Goal: Task Accomplishment & Management: Use online tool/utility

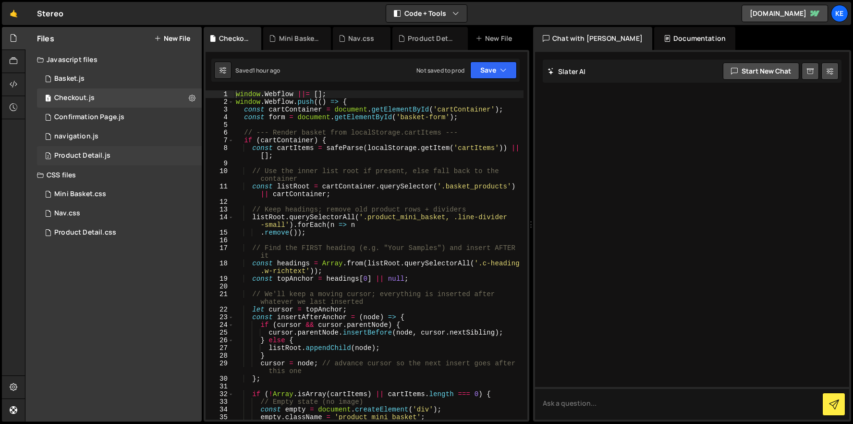
scroll to position [0, 0]
click at [66, 77] on div "Basket.js" at bounding box center [69, 78] width 30 height 9
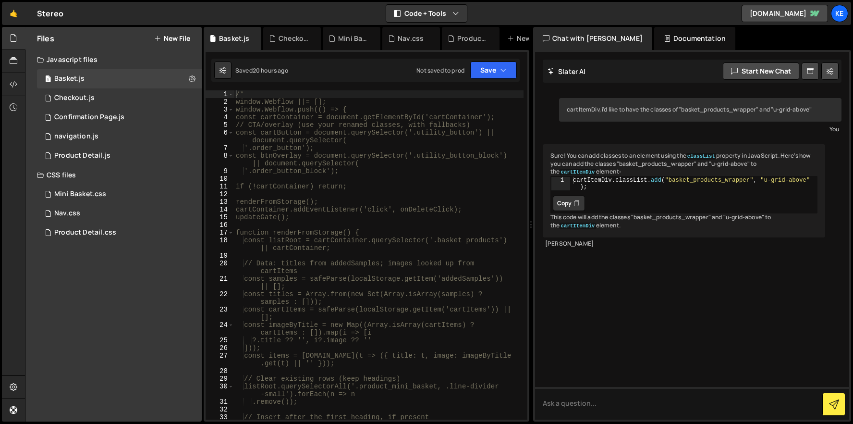
click at [256, 94] on div "/* window.Webflow ||= []; window.Webflow.push(() => { const cartContainer = doc…" at bounding box center [379, 266] width 290 height 352
type textarea "/"
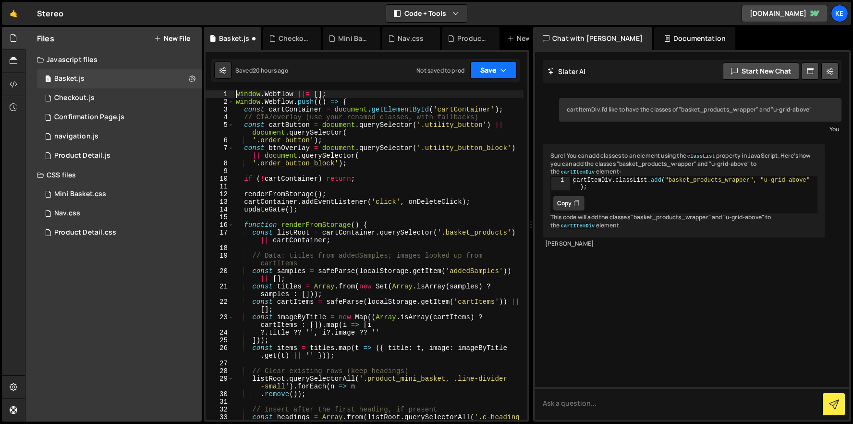
click at [484, 70] on button "Save" at bounding box center [493, 70] width 47 height 17
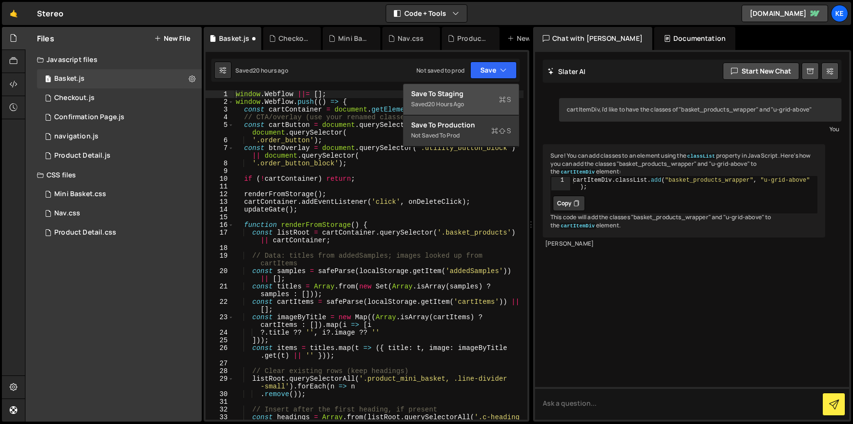
click at [468, 99] on div "Saved 20 hours ago" at bounding box center [461, 104] width 100 height 12
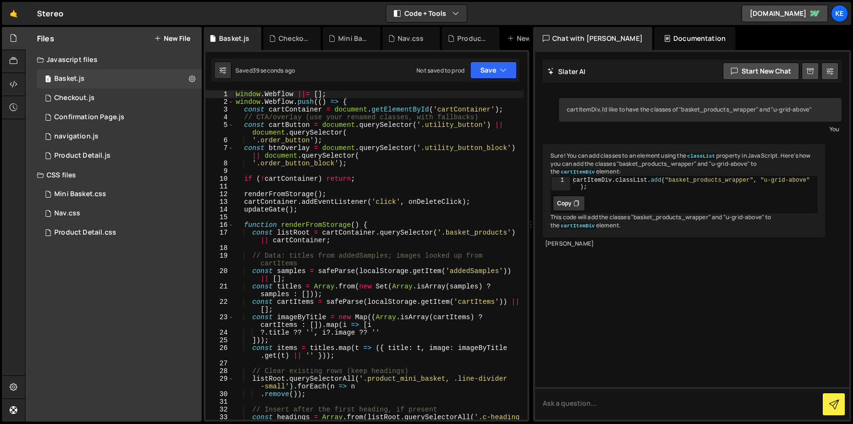
click at [253, 103] on div "window . Webflow ||= [ ] ; window . Webflow . push (( ) => { const cartContaine…" at bounding box center [379, 266] width 290 height 352
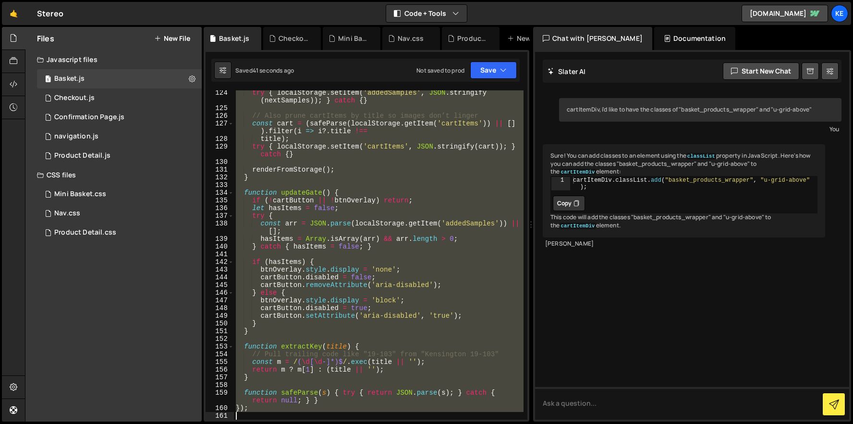
scroll to position [1062, 0]
drag, startPoint x: 235, startPoint y: 93, endPoint x: 556, endPoint y: 464, distance: 490.5
click at [556, 423] on html "Projects [GEOGRAPHIC_DATA] Blog Ke Projects Your Teams Account Upgrade Logout" at bounding box center [426, 212] width 853 height 424
click at [497, 69] on button "Save" at bounding box center [493, 70] width 47 height 17
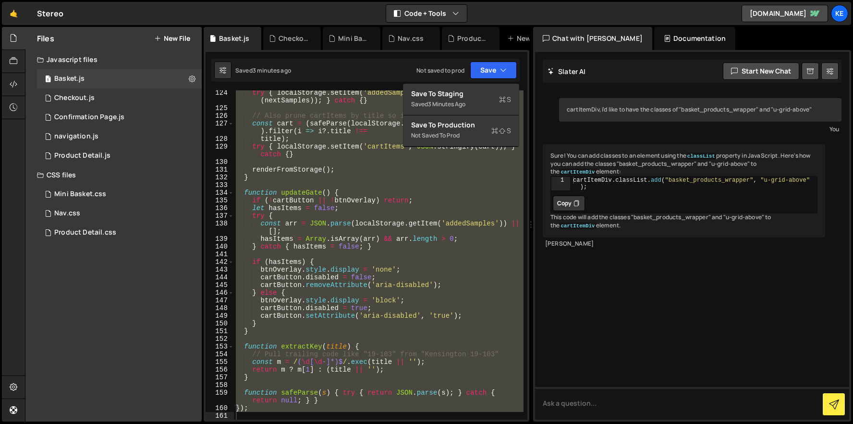
click at [327, 137] on div "try { localStorage . setItem ( 'addedSamples' , JSON . stringify ( nextSamples …" at bounding box center [379, 254] width 290 height 329
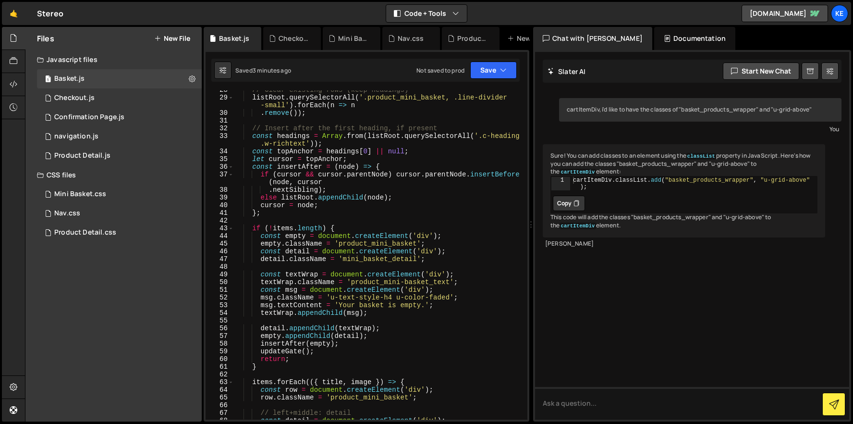
scroll to position [0, 0]
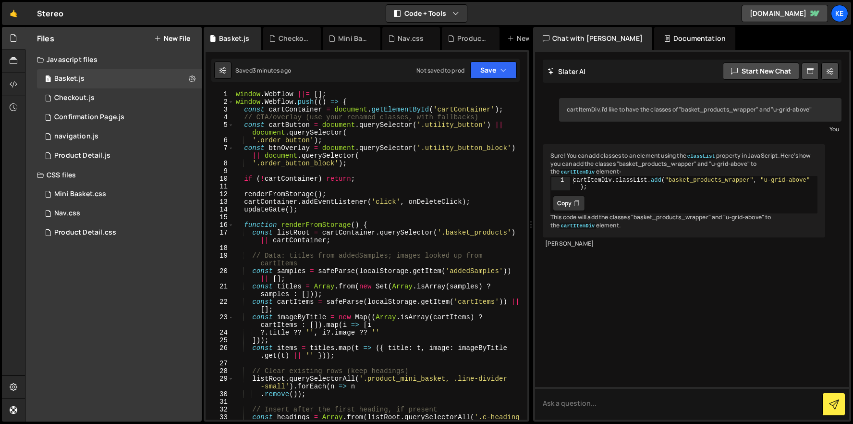
click at [234, 94] on div "window . Webflow ||= [ ] ; window . Webflow . push (( ) => { const cartContaine…" at bounding box center [379, 266] width 290 height 352
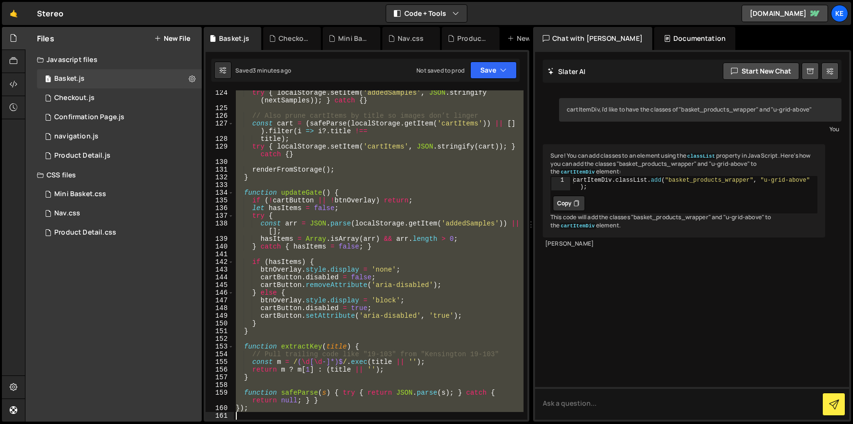
scroll to position [1062, 0]
drag, startPoint x: 234, startPoint y: 94, endPoint x: 584, endPoint y: 464, distance: 509.2
click at [584, 423] on html "Projects [GEOGRAPHIC_DATA] Blog Ke Projects Your Teams Account Upgrade Logout" at bounding box center [426, 212] width 853 height 424
type textarea "});"
paste textarea
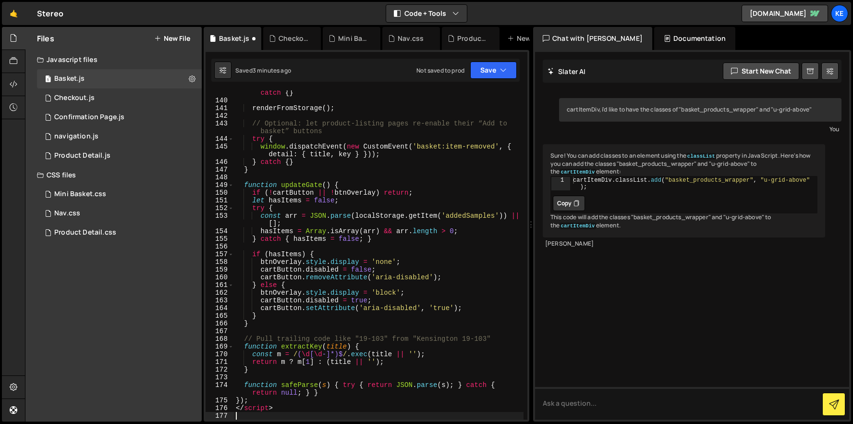
scroll to position [1216, 0]
drag, startPoint x: 285, startPoint y: 407, endPoint x: 230, endPoint y: 411, distance: 55.9
click at [230, 411] on div "139 140 141 142 143 144 145 146 147 148 149 150 151 152 153 154 155 156 157 158…" at bounding box center [367, 254] width 322 height 329
type textarea "</script>"
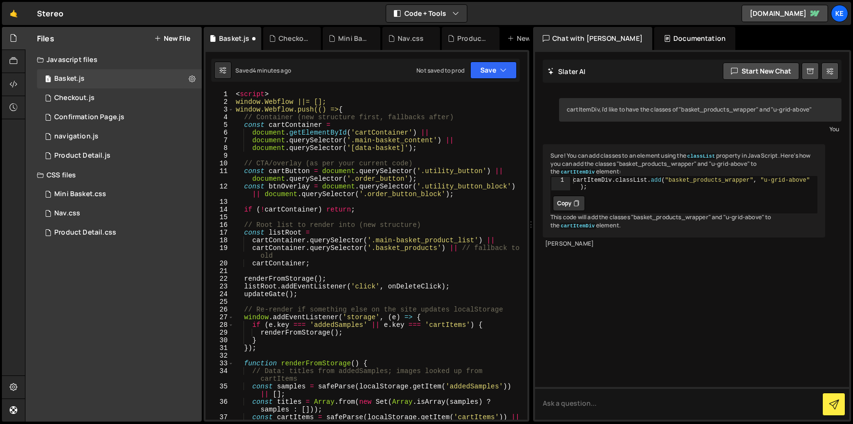
scroll to position [0, 0]
drag, startPoint x: 243, startPoint y: 96, endPoint x: 232, endPoint y: 97, distance: 11.6
click at [232, 97] on div "}); 1 2 3 4 5 6 7 8 9 10 11 12 13 14 15 16 17 18 19 20 21 22 23 24 25 26 27 28 …" at bounding box center [367, 254] width 322 height 329
type textarea "<script>"
type textarea "window.Webflow ||= [];"
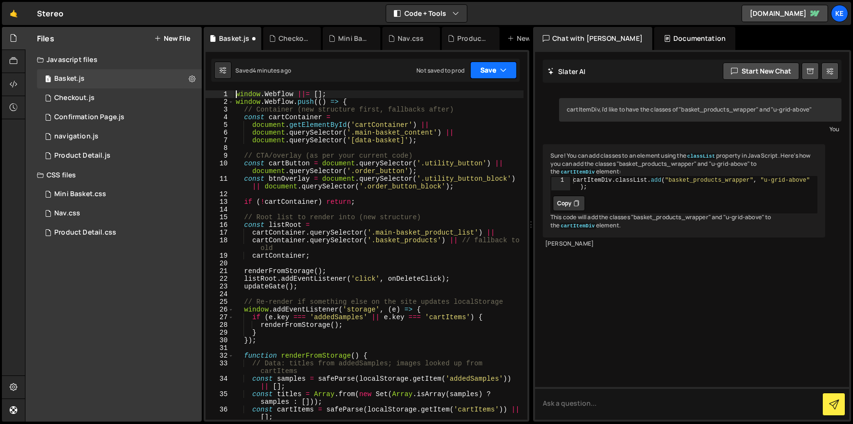
click at [484, 76] on button "Save" at bounding box center [493, 70] width 47 height 17
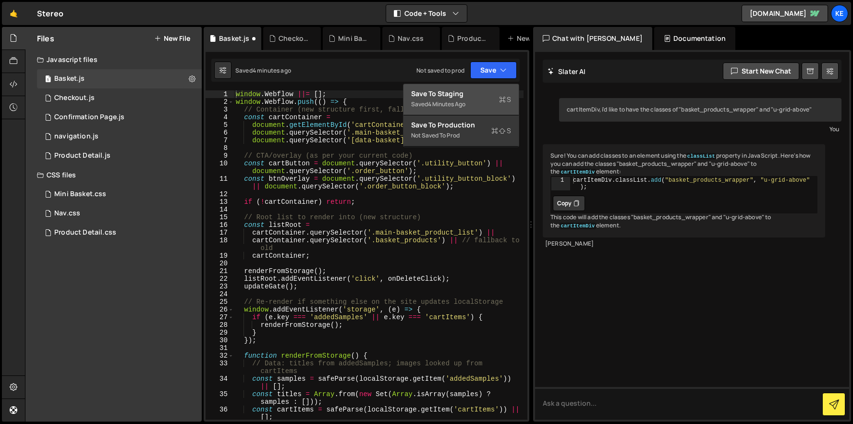
click at [480, 84] on button "Save to Staging S Saved 4 minutes ago" at bounding box center [461, 99] width 115 height 31
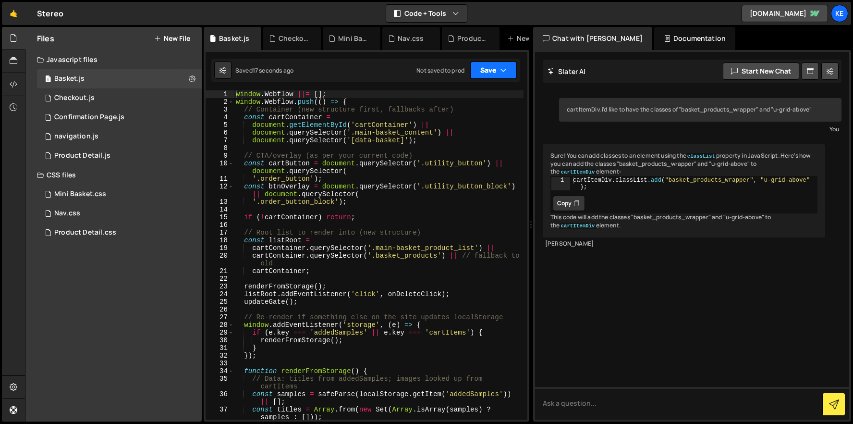
click at [493, 67] on button "Save" at bounding box center [493, 70] width 47 height 17
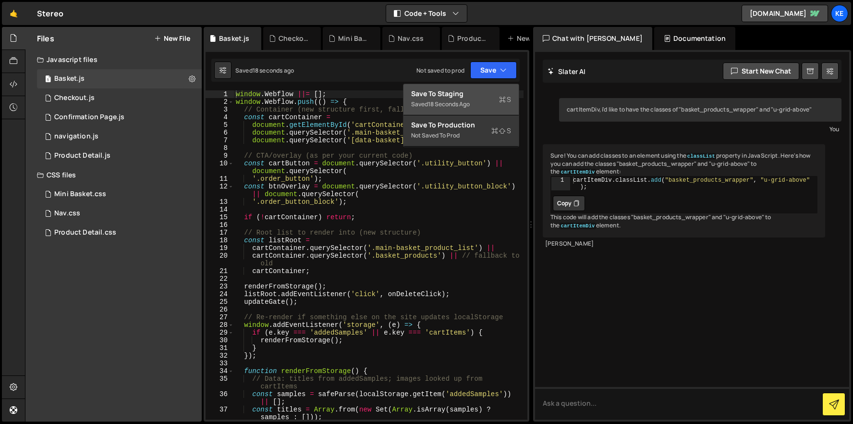
click at [473, 94] on div "Save to Staging S" at bounding box center [461, 94] width 100 height 10
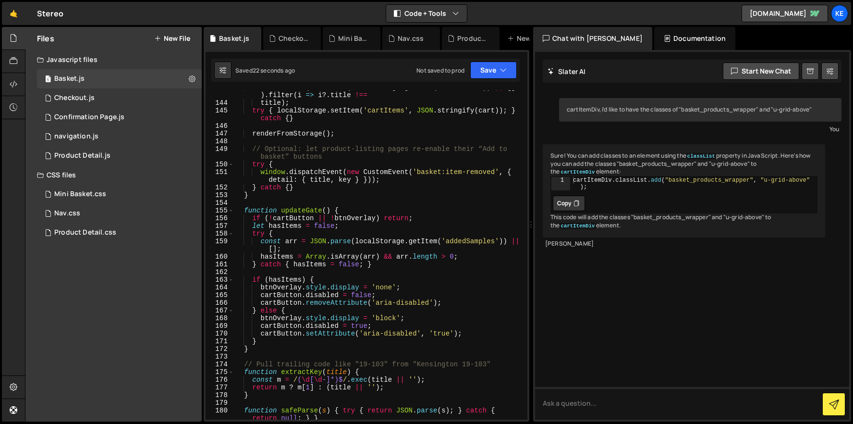
scroll to position [1408, 0]
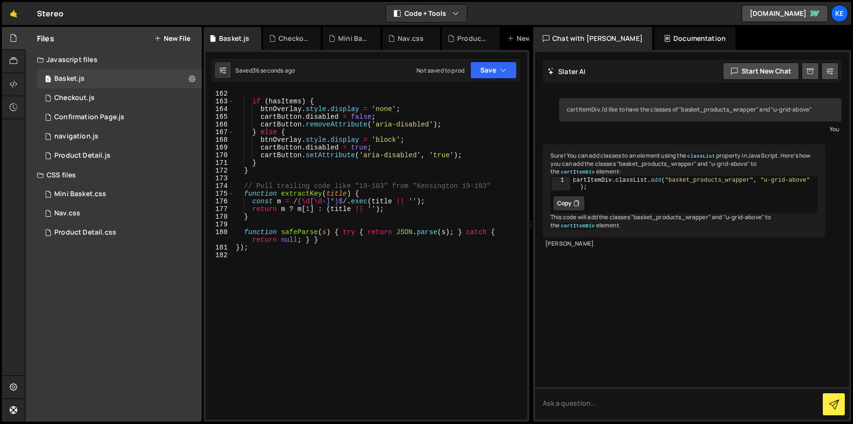
click at [394, 266] on div "if ( hasItems ) { btnOverlay . style . display = 'none' ; cartButton . disabled…" at bounding box center [379, 262] width 290 height 345
type textarea "});"
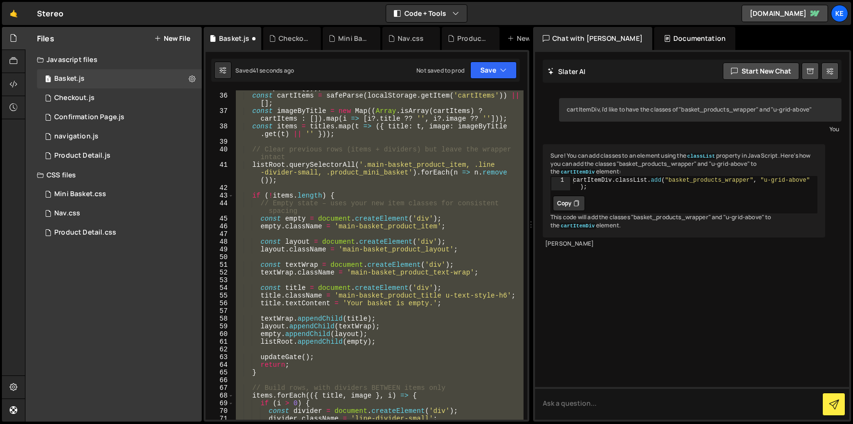
scroll to position [0, 0]
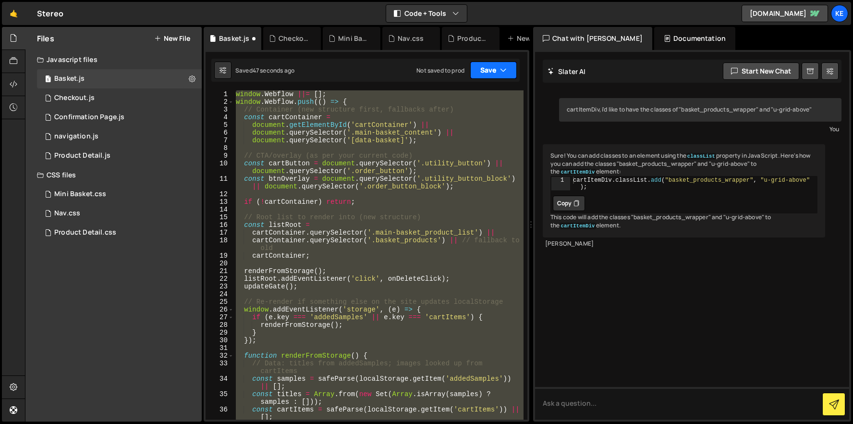
click at [482, 75] on button "Save" at bounding box center [493, 70] width 47 height 17
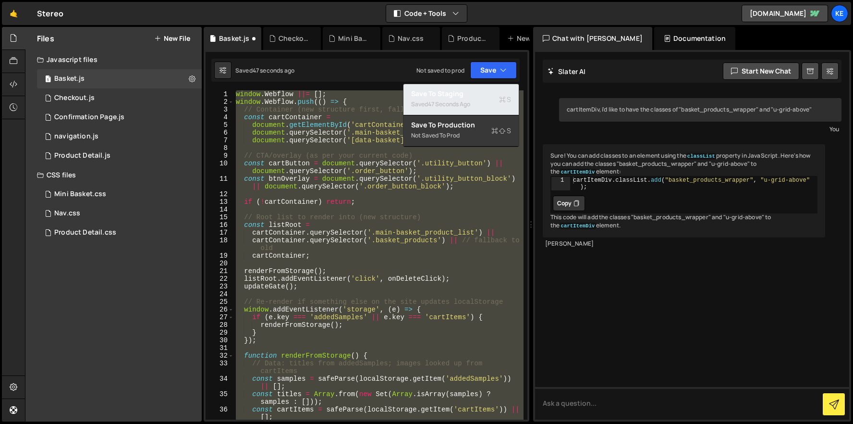
click at [481, 84] on button "Save to Staging S Saved 47 seconds ago" at bounding box center [461, 99] width 115 height 31
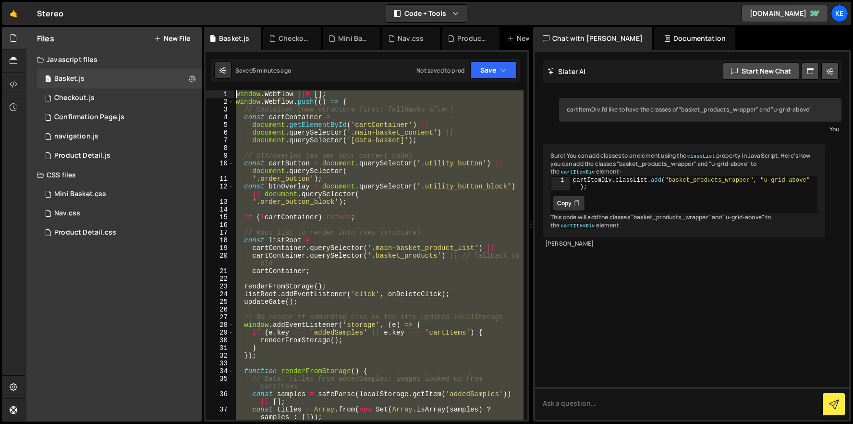
drag, startPoint x: 312, startPoint y: 337, endPoint x: 196, endPoint y: 2, distance: 355.0
click at [196, 2] on div "Hold on a sec... Are you certain you wish to leave this page? Any changes you'v…" at bounding box center [426, 212] width 853 height 424
type textarea "window.Webflow ||= []; window.Webflow.push(() => {"
paste textarea
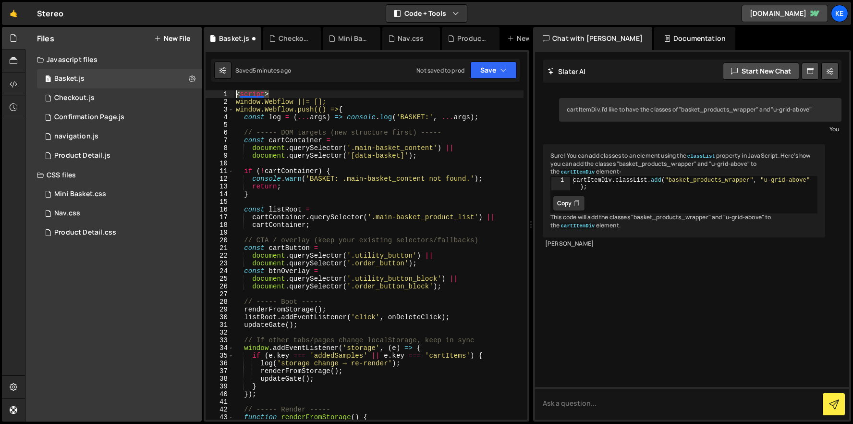
drag, startPoint x: 276, startPoint y: 93, endPoint x: 232, endPoint y: 90, distance: 44.3
click at [232, 90] on div "1 2 3 4 5 6 7 8 9 10 11 12 13 14 15 16 17 18 19 20 21 22 23 24 25 26 27 28 29 3…" at bounding box center [367, 254] width 322 height 329
type textarea "<script>"
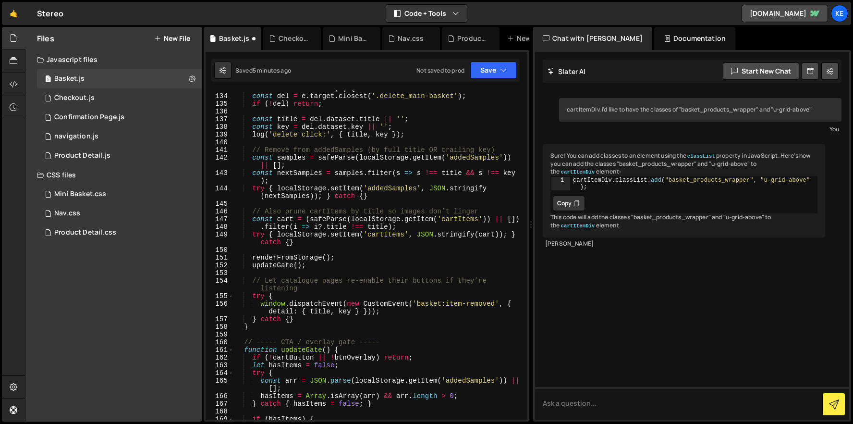
scroll to position [1408, 0]
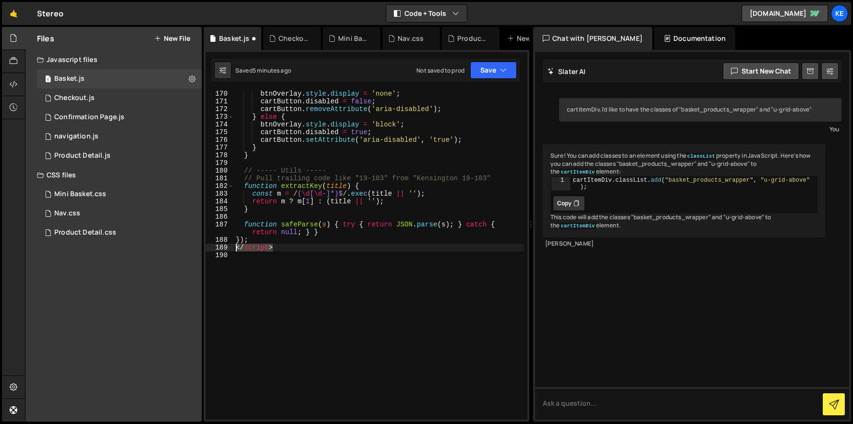
drag, startPoint x: 291, startPoint y: 248, endPoint x: 223, endPoint y: 248, distance: 67.7
click at [223, 248] on div "window.Webflow ||= []; 170 171 172 173 174 175 176 177 178 179 180 181 182 183 …" at bounding box center [367, 254] width 322 height 329
type textarea "</script>"
type textarea "});"
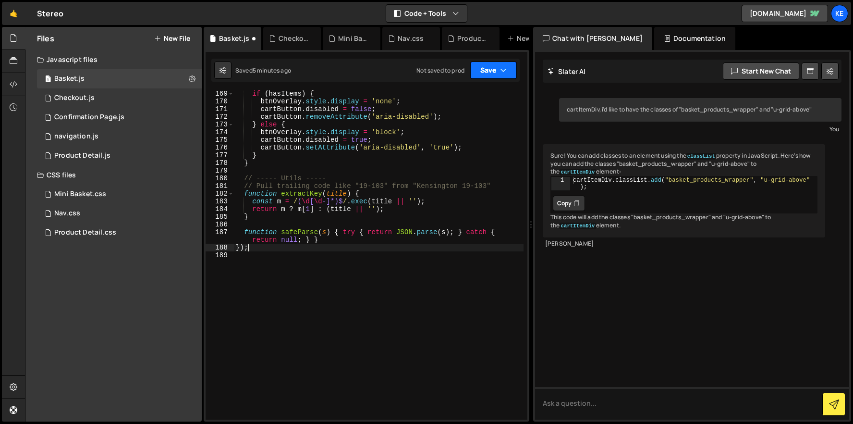
click at [494, 70] on button "Save" at bounding box center [493, 70] width 47 height 17
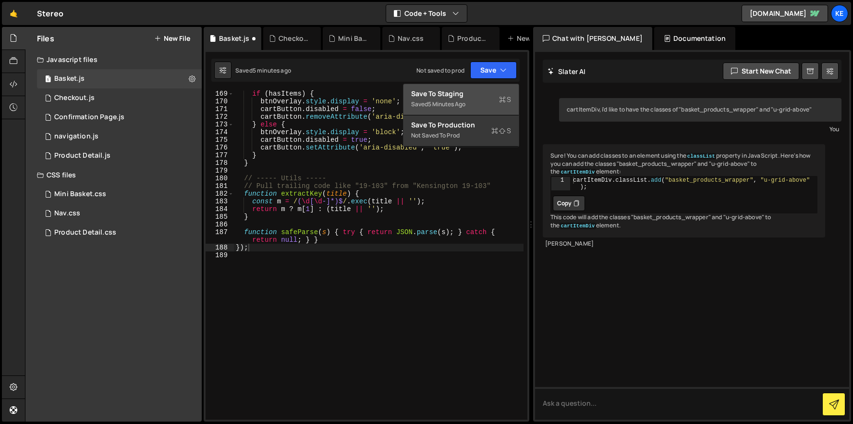
click at [485, 94] on div "Save to Staging S" at bounding box center [461, 94] width 100 height 10
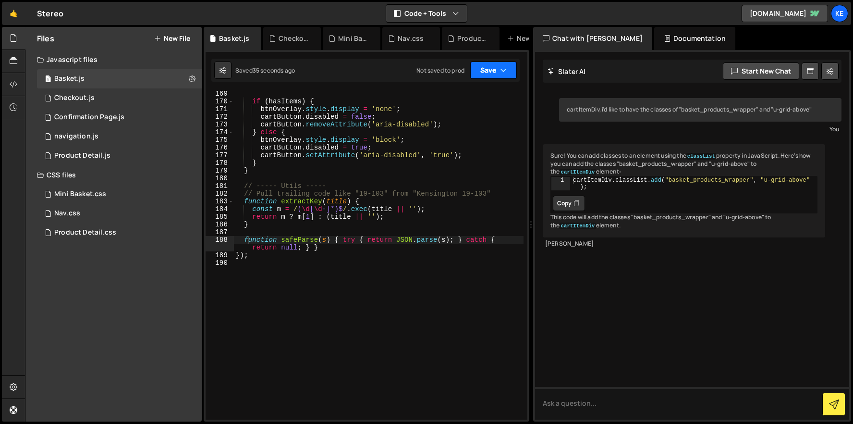
click at [491, 73] on button "Save" at bounding box center [493, 70] width 47 height 17
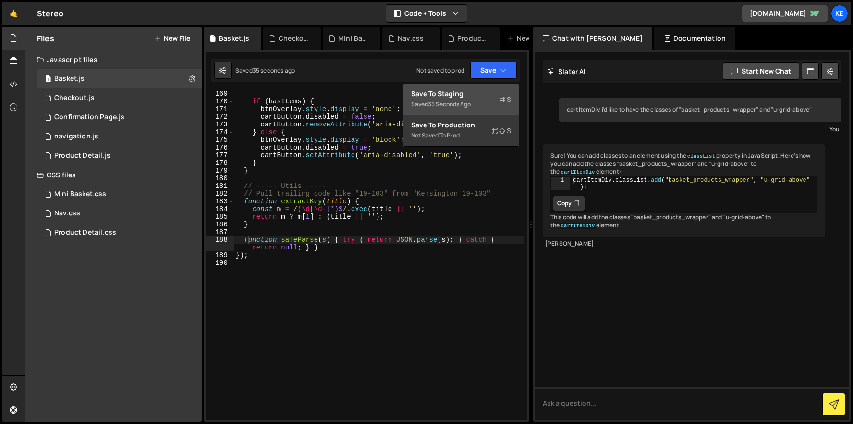
click at [466, 99] on div "Saved 35 seconds ago" at bounding box center [461, 104] width 100 height 12
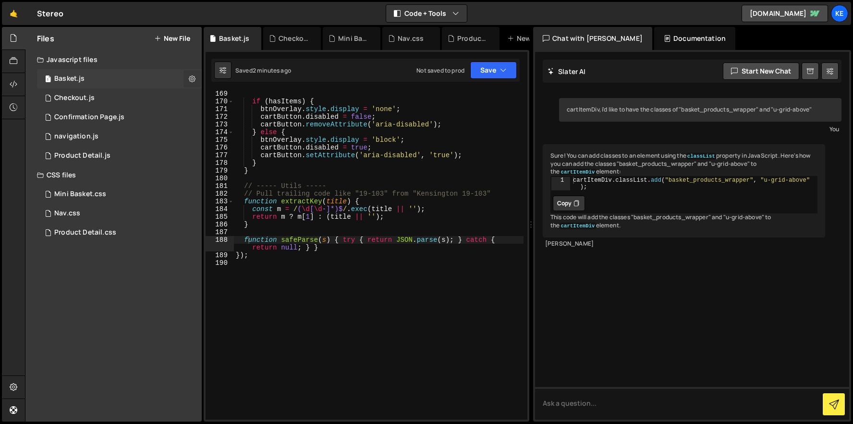
click at [194, 76] on icon at bounding box center [192, 78] width 7 height 9
type input "Basket"
radio input "true"
checkbox input "true"
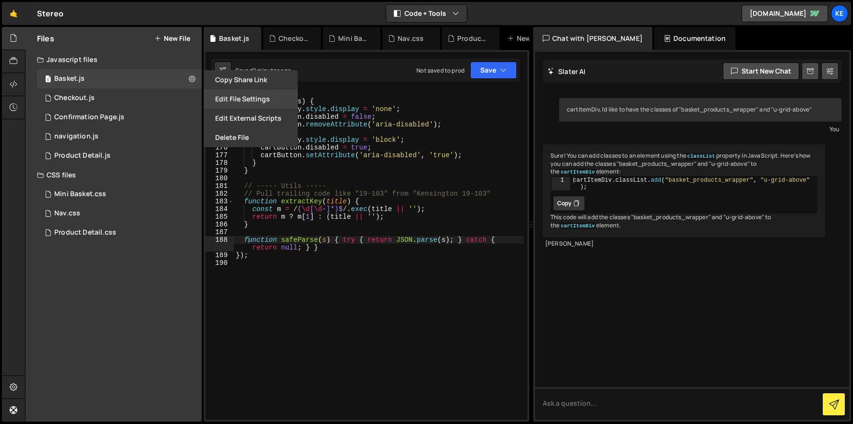
click at [252, 100] on button "Edit File Settings" at bounding box center [251, 98] width 94 height 19
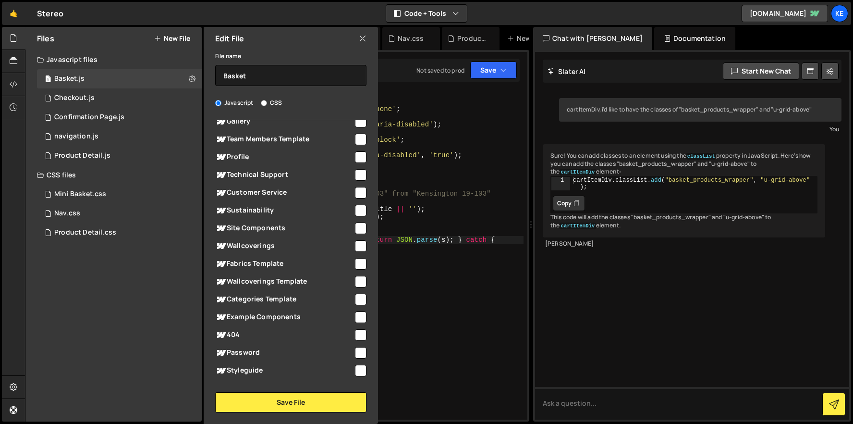
scroll to position [188, 0]
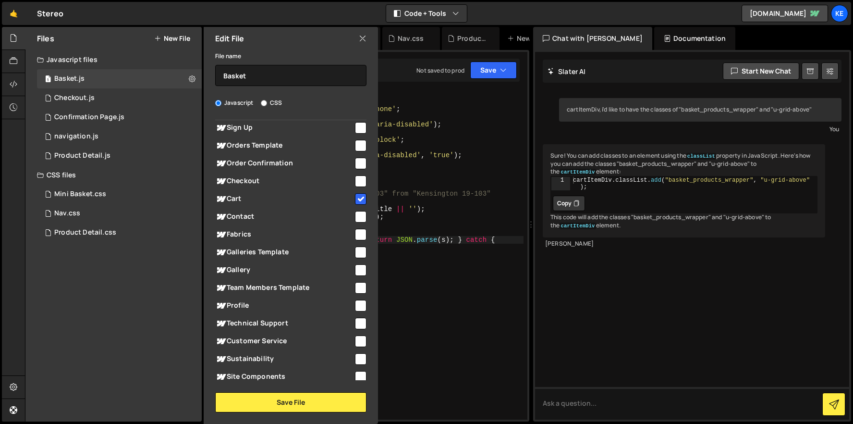
click at [366, 37] on icon at bounding box center [363, 38] width 8 height 11
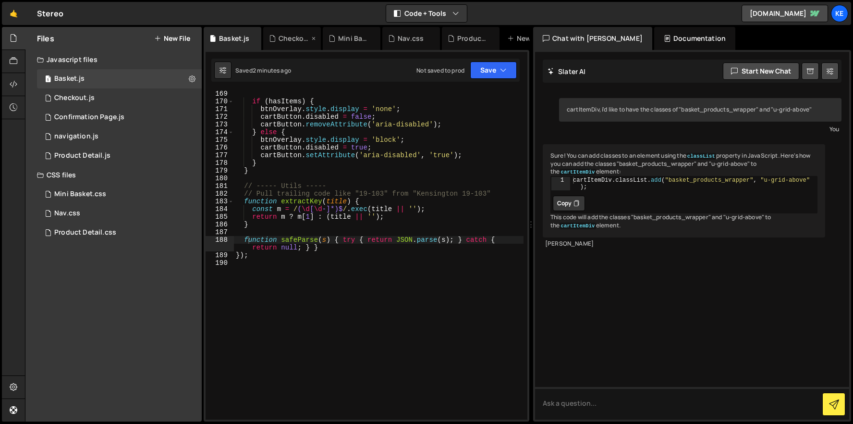
click at [312, 37] on icon at bounding box center [313, 39] width 7 height 10
click at [327, 37] on div "Mini Basket.css" at bounding box center [297, 38] width 68 height 23
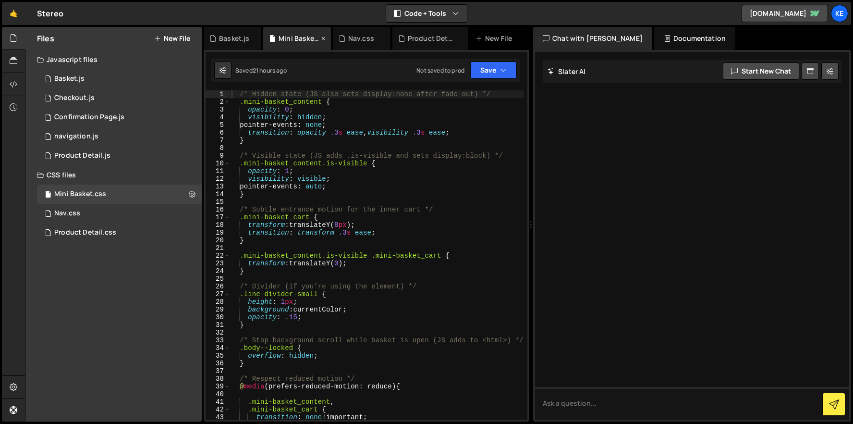
click at [325, 38] on icon at bounding box center [323, 39] width 7 height 10
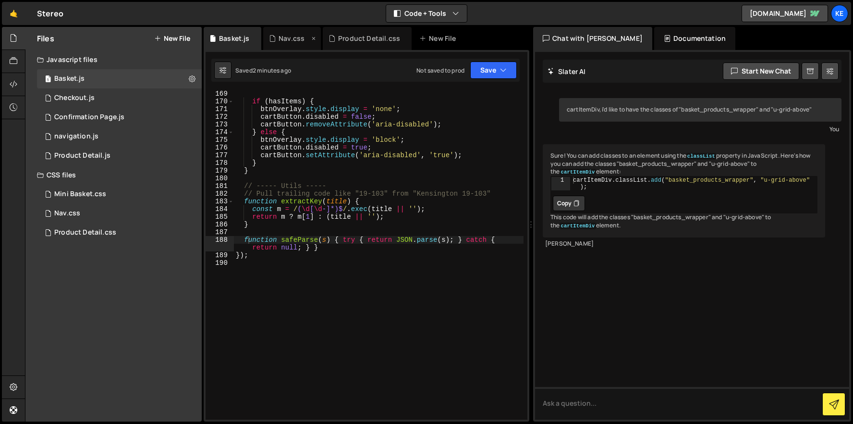
click at [312, 39] on icon at bounding box center [313, 39] width 7 height 10
click at [343, 37] on icon at bounding box center [345, 39] width 7 height 10
click at [191, 76] on icon at bounding box center [192, 78] width 7 height 9
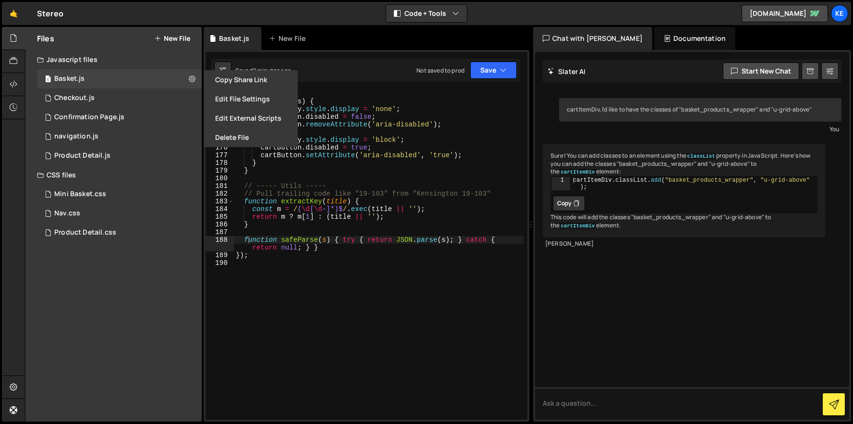
click at [241, 98] on button "Edit File Settings" at bounding box center [251, 98] width 94 height 19
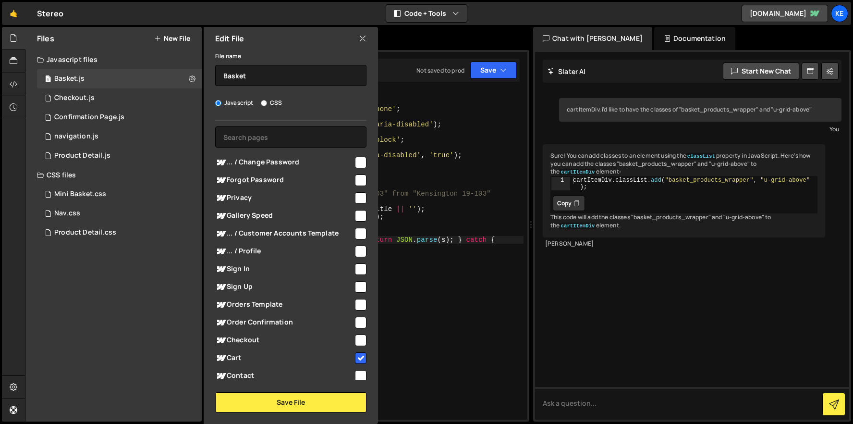
scroll to position [35, 0]
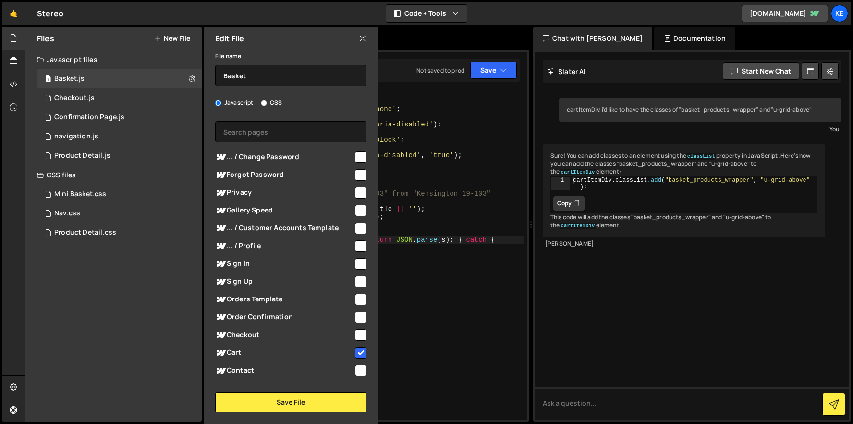
click at [363, 33] on icon at bounding box center [363, 38] width 8 height 11
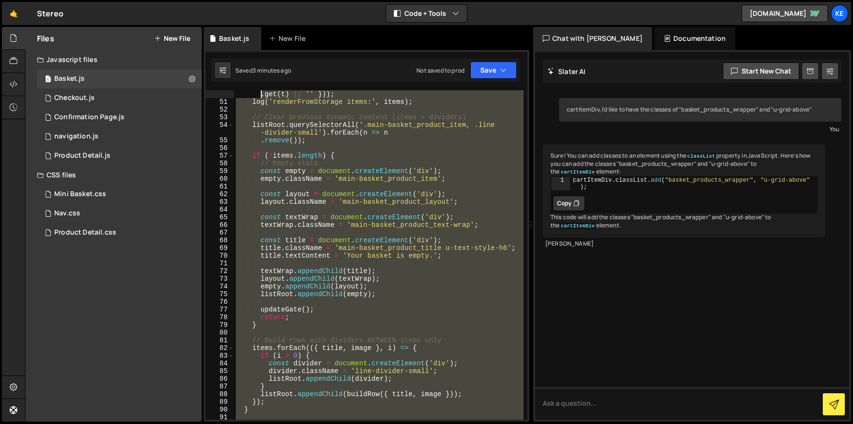
scroll to position [0, 0]
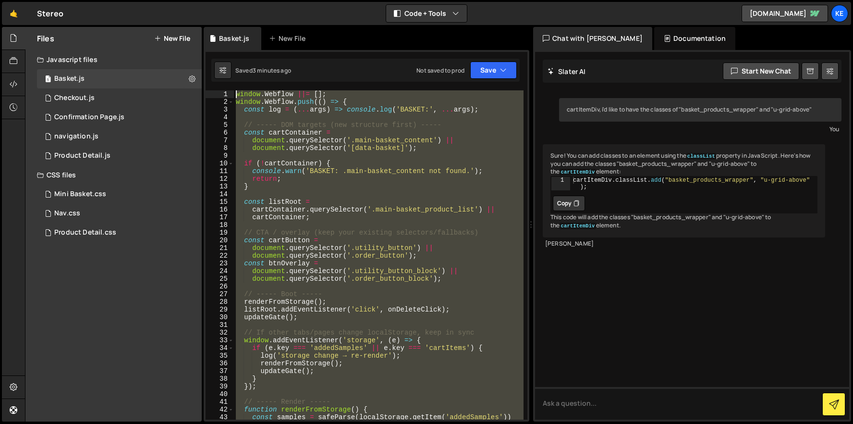
drag, startPoint x: 321, startPoint y: 272, endPoint x: 211, endPoint y: 26, distance: 269.9
click at [211, 26] on div "Hold on a sec... Are you certain you wish to leave this page? Any changes you'v…" at bounding box center [426, 212] width 853 height 424
type textarea "window.Webflow ||= []; window.Webflow.push(() => {"
click at [192, 78] on icon at bounding box center [192, 78] width 7 height 9
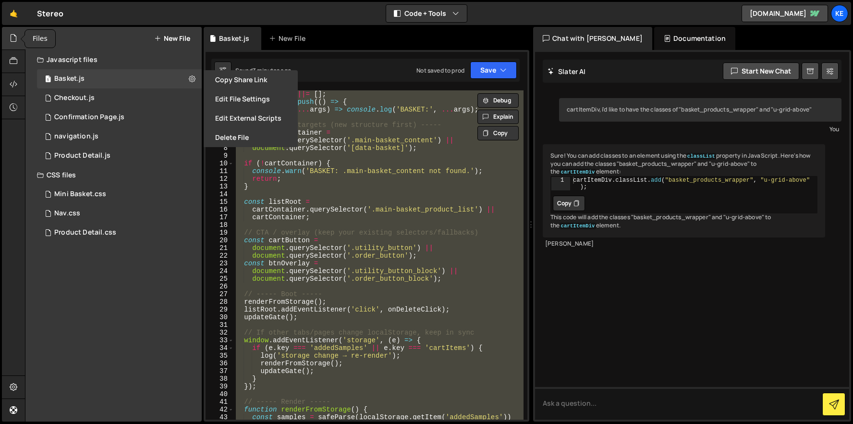
click at [18, 37] on div at bounding box center [14, 38] width 24 height 23
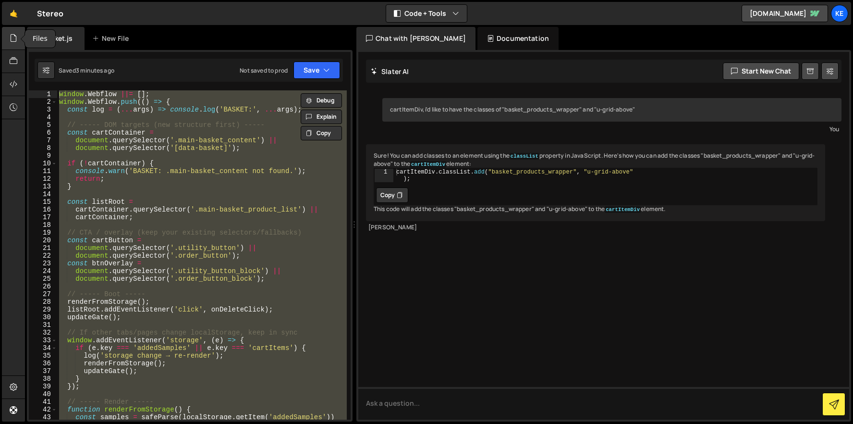
click at [17, 37] on icon at bounding box center [14, 38] width 8 height 11
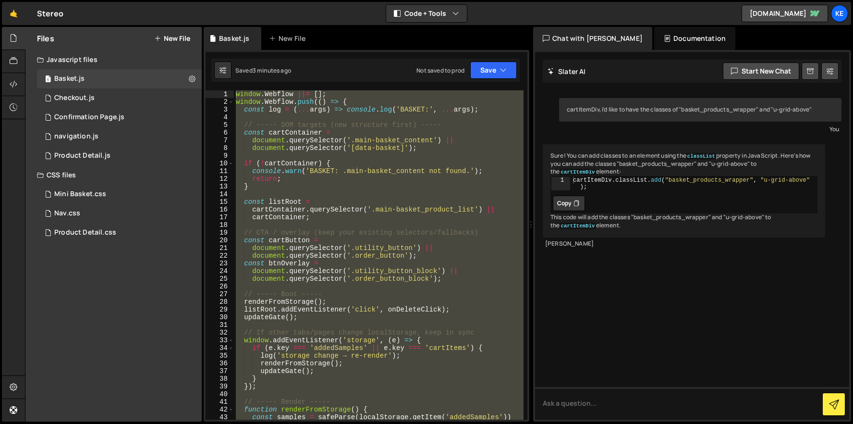
click at [51, 11] on div "Stereo ⚠️ Code is being edited in another browser" at bounding box center [50, 14] width 26 height 12
click at [18, 13] on link "🤙" at bounding box center [14, 13] width 24 height 23
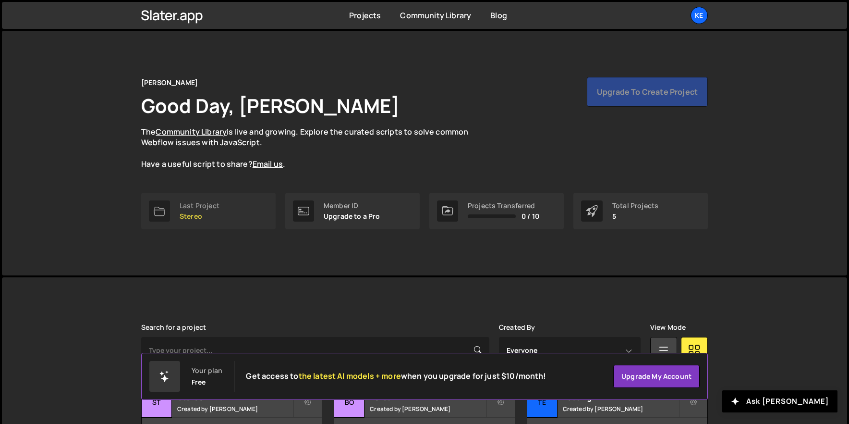
click at [195, 205] on div "Last Project" at bounding box center [200, 206] width 40 height 8
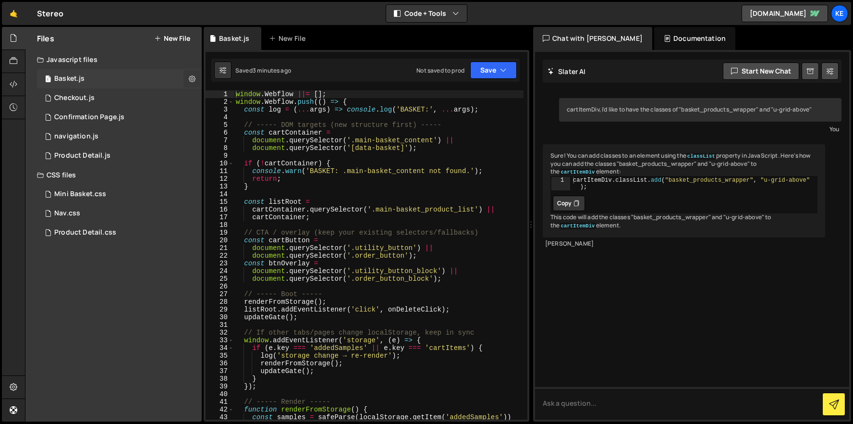
click at [194, 77] on icon at bounding box center [192, 78] width 7 height 9
type input "Basket"
radio input "true"
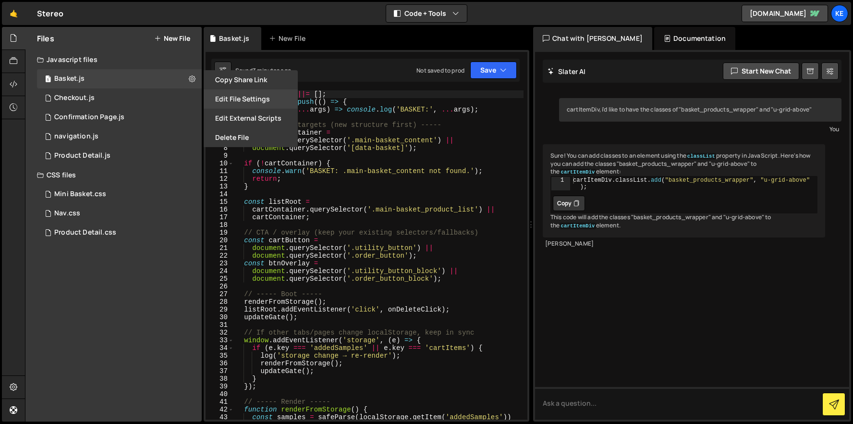
click at [252, 98] on button "Edit File Settings" at bounding box center [251, 98] width 94 height 19
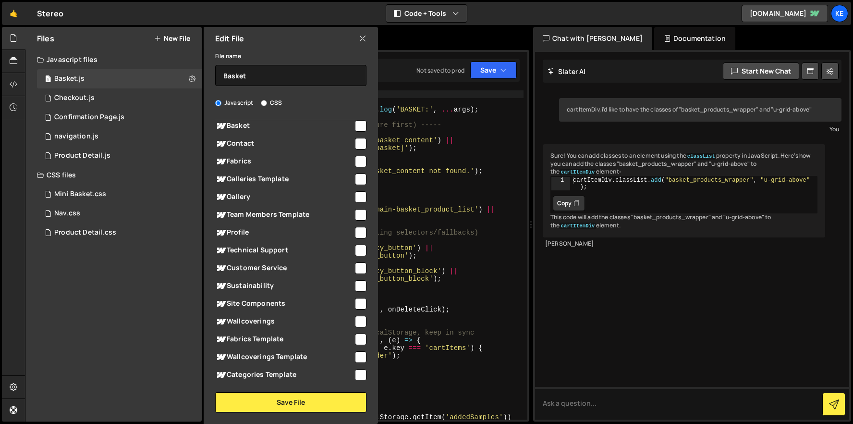
scroll to position [196, 0]
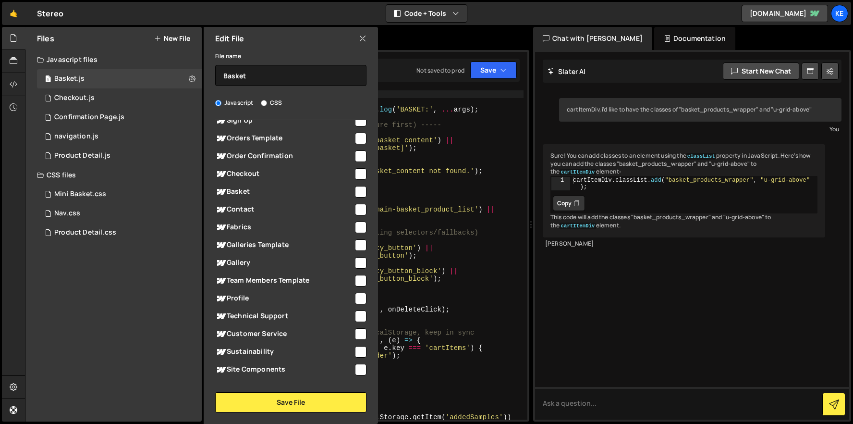
click at [357, 188] on input "checkbox" at bounding box center [361, 192] width 12 height 12
checkbox input "true"
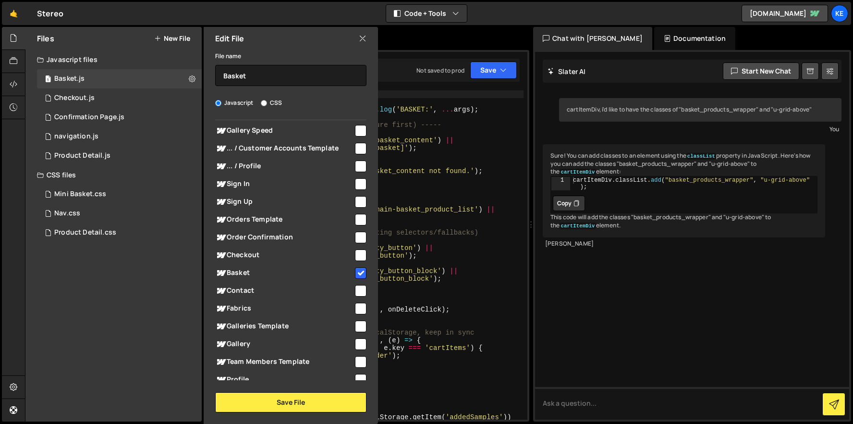
scroll to position [0, 0]
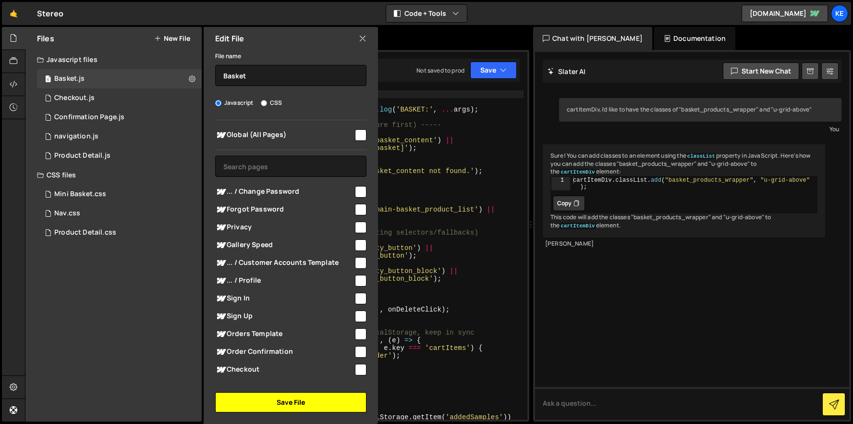
click at [318, 403] on button "Save File" at bounding box center [290, 402] width 151 height 20
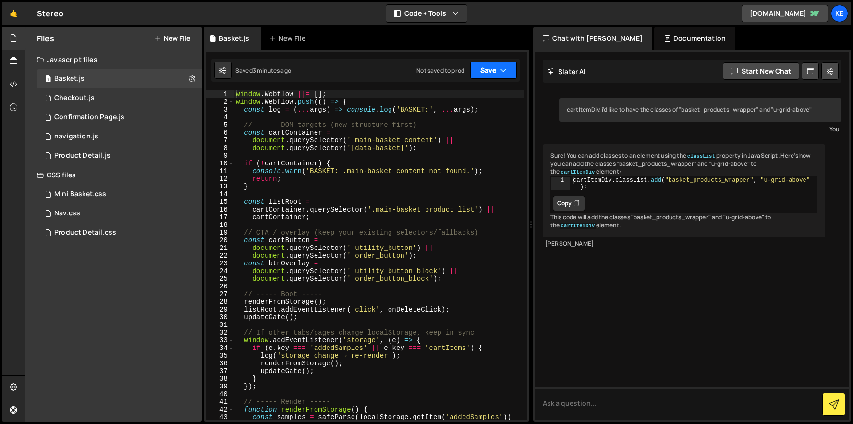
click at [493, 78] on button "Save" at bounding box center [493, 70] width 47 height 17
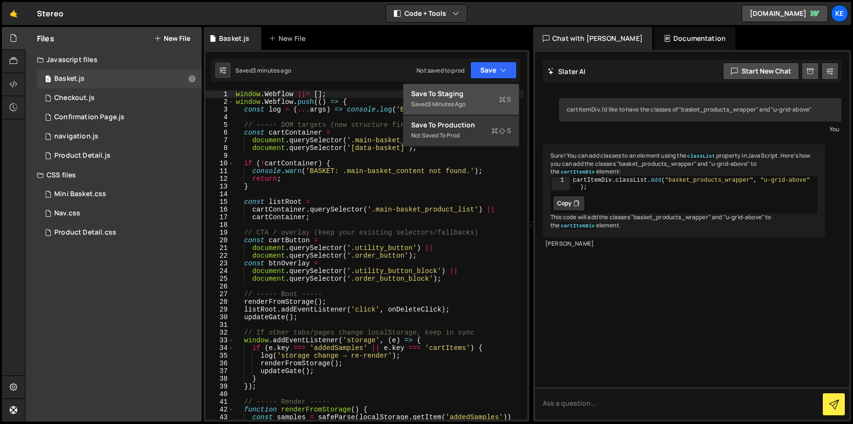
click at [480, 100] on div "Saved 3 minutes ago" at bounding box center [461, 104] width 100 height 12
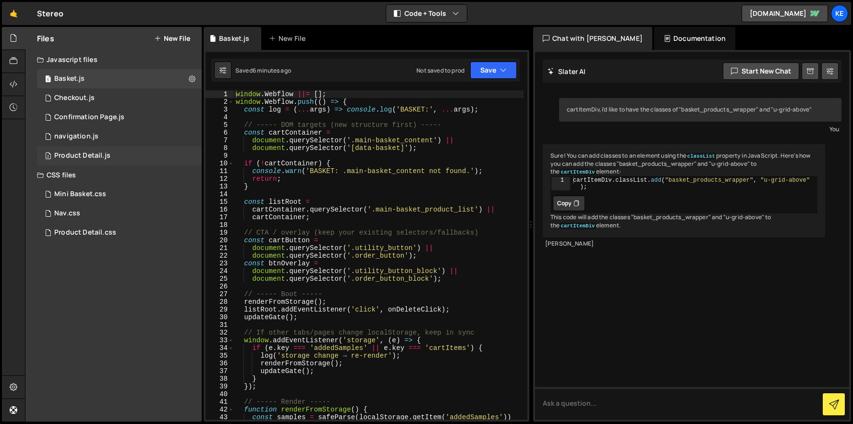
click at [74, 158] on div "Product Detail.js" at bounding box center [82, 155] width 56 height 9
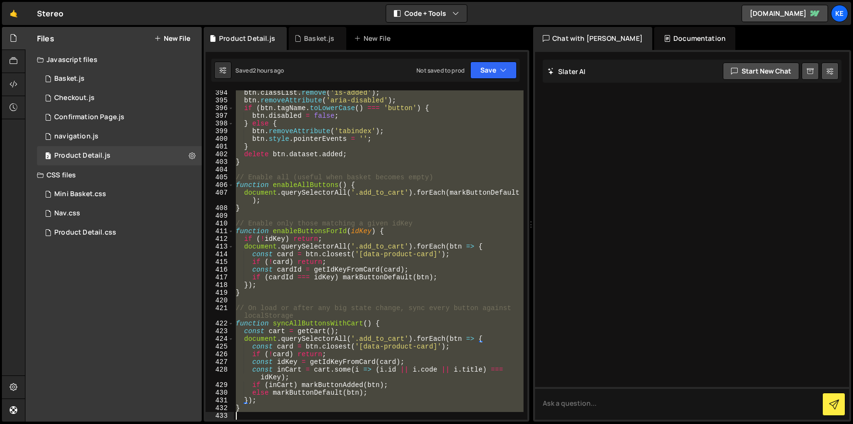
scroll to position [3207, 0]
drag, startPoint x: 235, startPoint y: 95, endPoint x: 592, endPoint y: 464, distance: 513.8
click at [592, 423] on html "Projects [GEOGRAPHIC_DATA] Blog Ke Projects Your Teams Account Upgrade Logout" at bounding box center [426, 212] width 853 height 424
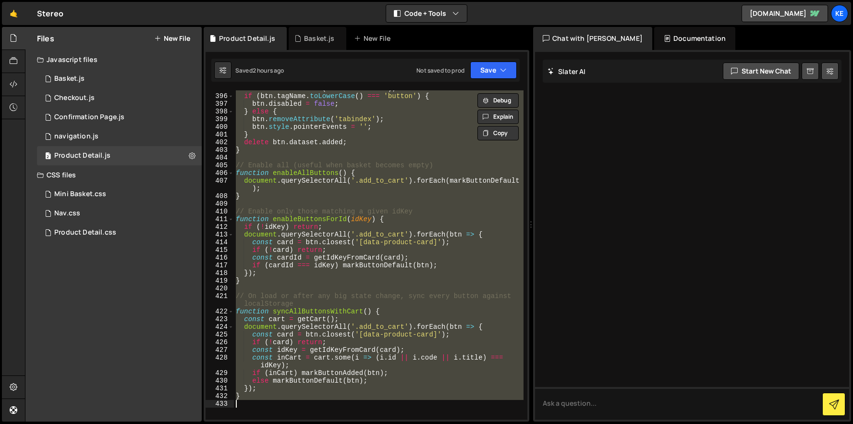
scroll to position [3261, 0]
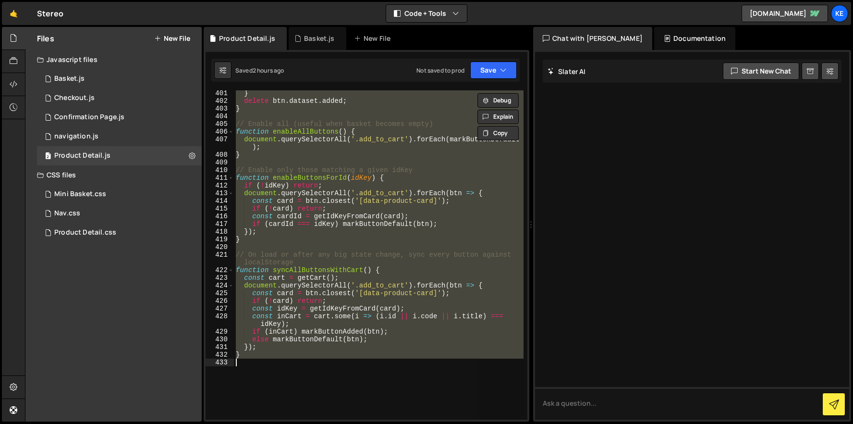
click at [318, 357] on div "} delete btn . dataset . added ; } // Enable all (useful when basket becomes em…" at bounding box center [379, 254] width 290 height 329
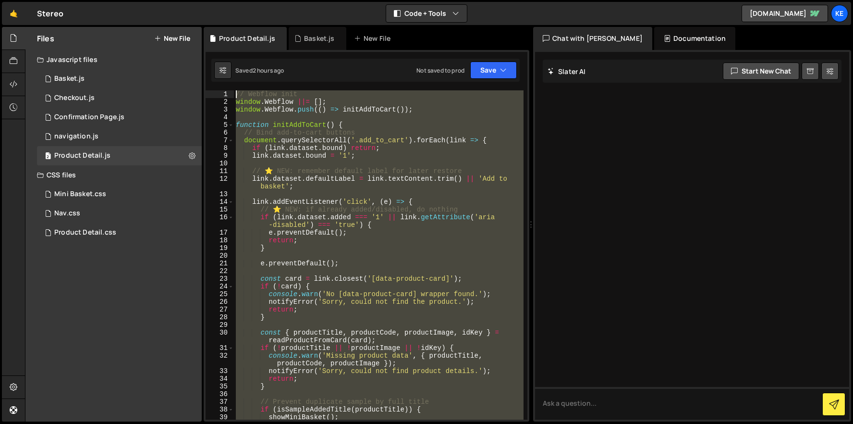
scroll to position [0, 0]
drag, startPoint x: 289, startPoint y: 365, endPoint x: 218, endPoint y: -54, distance: 425.0
click at [218, 0] on html "Projects [GEOGRAPHIC_DATA] Blog Ke Projects Your Teams Account Upgrade Logout" at bounding box center [426, 212] width 853 height 424
type textarea "// Webflow init window.Webflow ||= [];"
paste textarea
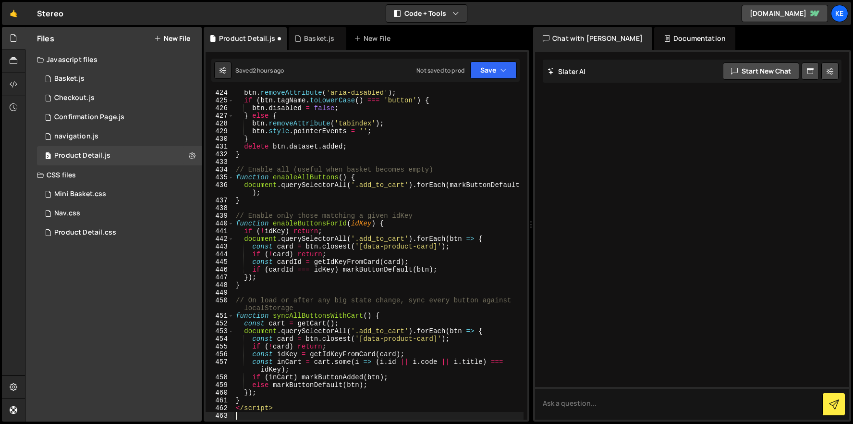
scroll to position [3484, 0]
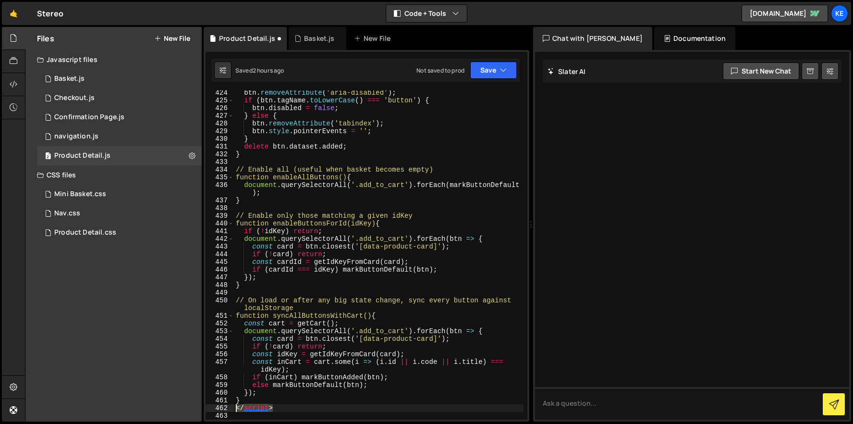
drag, startPoint x: 283, startPoint y: 411, endPoint x: 217, endPoint y: 408, distance: 66.4
click at [217, 408] on div "424 425 426 427 428 429 430 431 432 433 434 435 436 437 438 439 440 441 442 443…" at bounding box center [367, 254] width 322 height 329
type textarea "</script>"
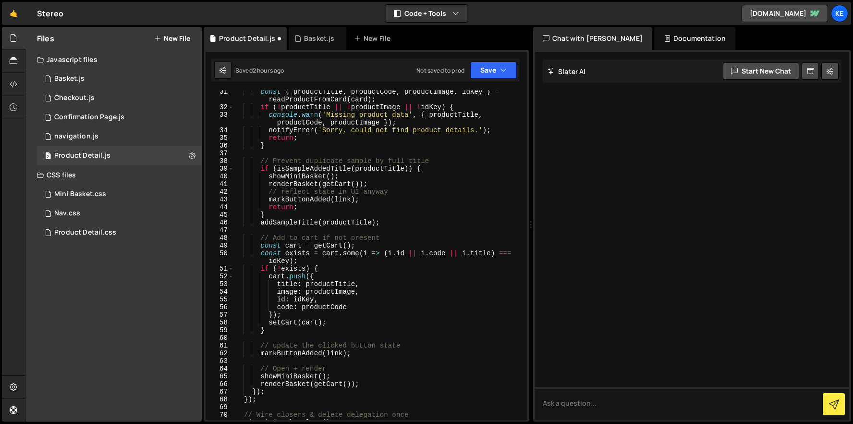
scroll to position [0, 0]
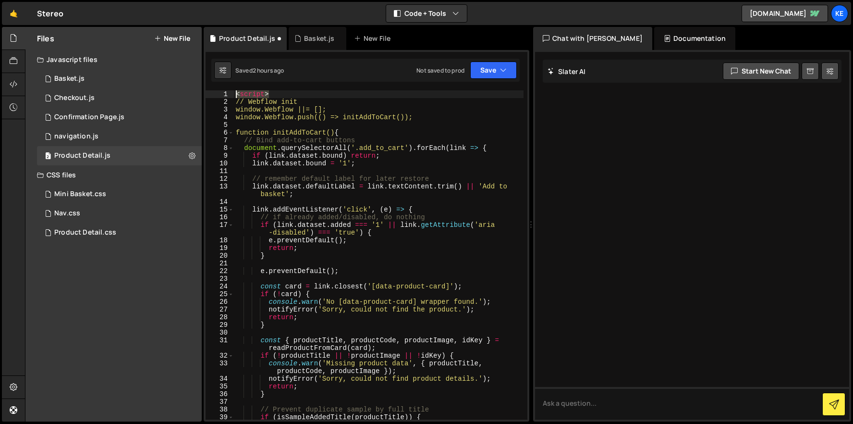
drag, startPoint x: 264, startPoint y: 94, endPoint x: 227, endPoint y: 96, distance: 37.5
click at [227, 95] on div "} 1 2 3 4 5 6 7 8 9 10 11 12 13 14 15 16 17 18 19 20 21 22 23 24 25 26 27 28 29…" at bounding box center [367, 254] width 322 height 329
type textarea "<script>"
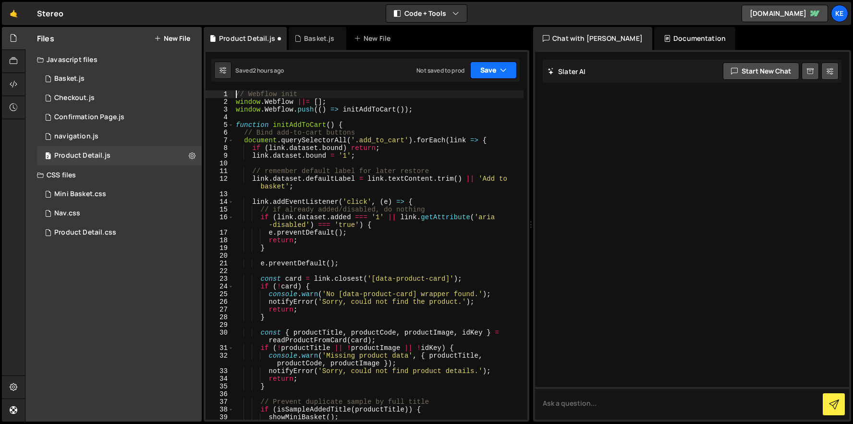
click at [480, 69] on button "Save" at bounding box center [493, 70] width 47 height 17
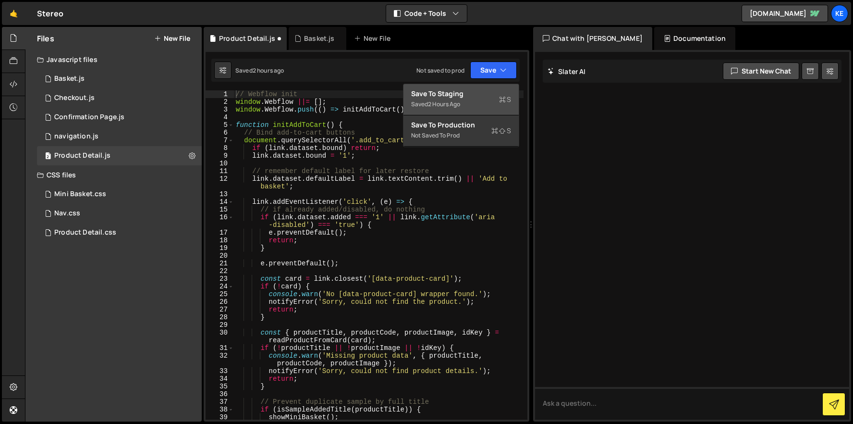
click at [470, 104] on div "Saved 2 hours ago" at bounding box center [461, 104] width 100 height 12
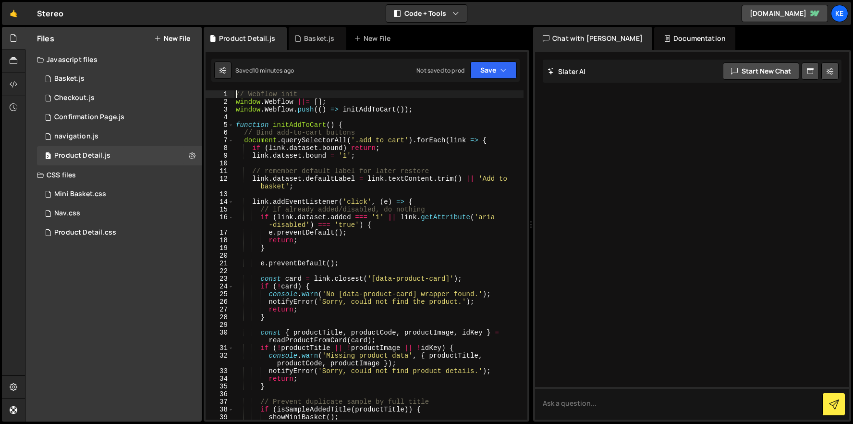
click at [234, 102] on div "// Webflow init 1 2 3 4 5 6 7 8 9 10 11 12 13 14 15 16 17 18 19 20 21 22 23 24 …" at bounding box center [367, 254] width 322 height 329
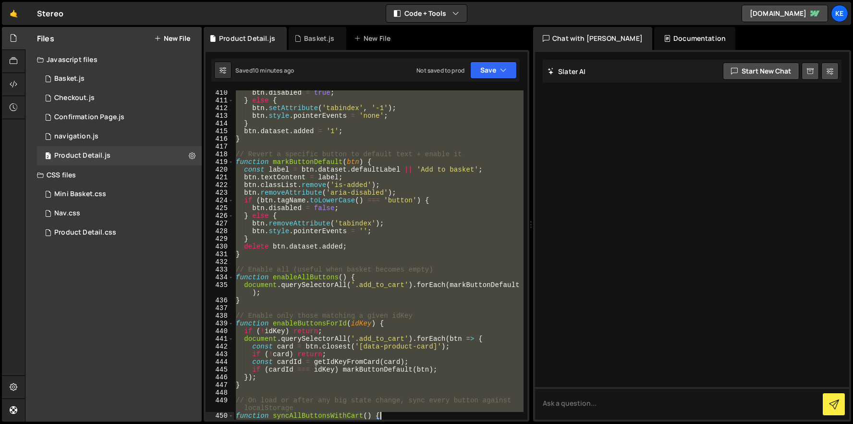
scroll to position [3469, 0]
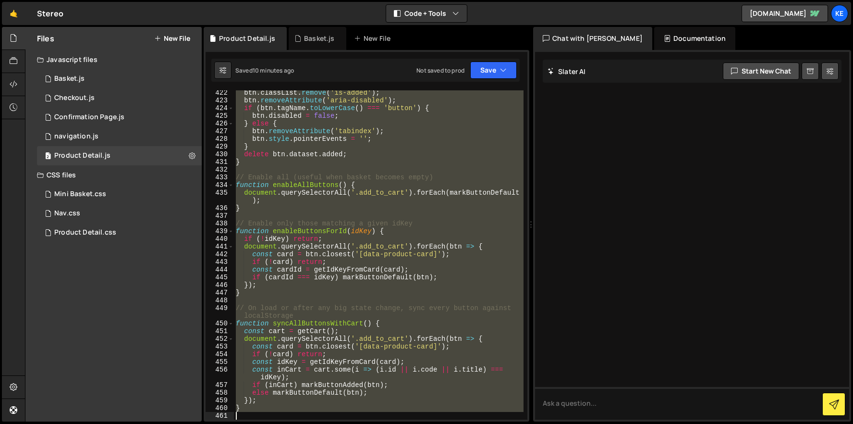
drag, startPoint x: 235, startPoint y: 102, endPoint x: 484, endPoint y: 464, distance: 439.1
click at [484, 423] on html "Projects [GEOGRAPHIC_DATA] Blog Ke Projects Your Teams Account Upgrade Logout" at bounding box center [426, 212] width 853 height 424
type textarea "}"
paste textarea
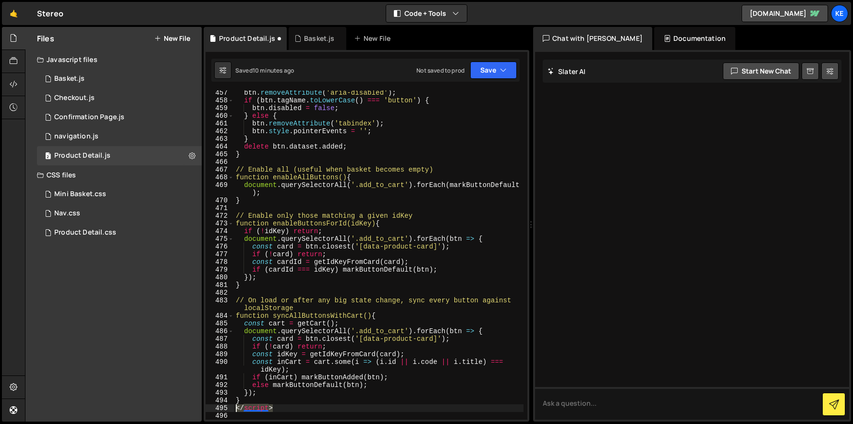
drag, startPoint x: 296, startPoint y: 408, endPoint x: 227, endPoint y: 405, distance: 69.8
click at [227, 405] on div "457 458 459 460 461 462 463 464 465 466 467 468 469 470 471 472 473 474 475 476…" at bounding box center [367, 254] width 322 height 329
type textarea "</script>"
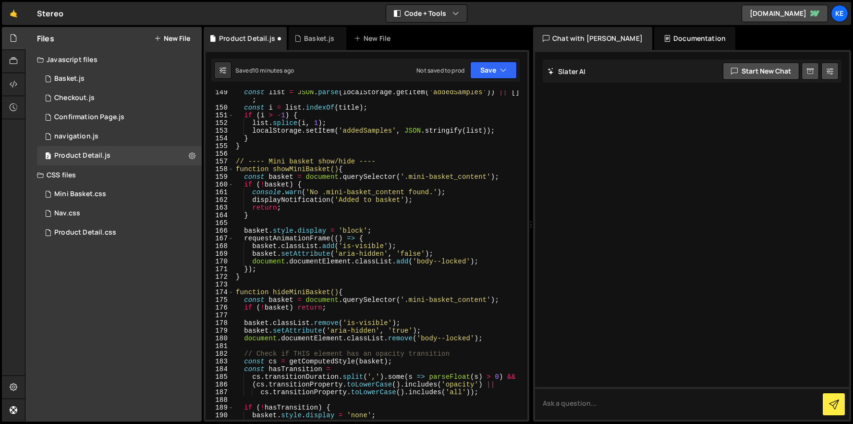
scroll to position [0, 0]
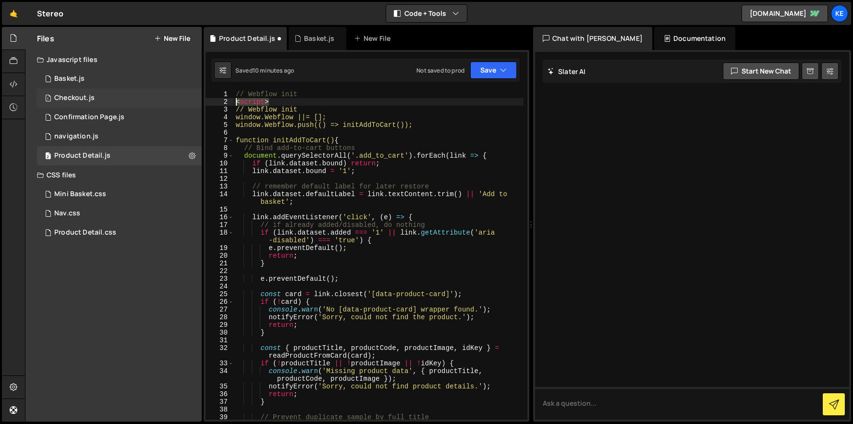
drag, startPoint x: 290, startPoint y: 100, endPoint x: 171, endPoint y: 98, distance: 119.6
click at [171, 98] on div "Files New File Javascript files 1 Basket.js 0 1 Checkout.js 0 1 Confirmation Pa…" at bounding box center [439, 224] width 828 height 395
type textarea "<script>"
type textarea "// Webflow init"
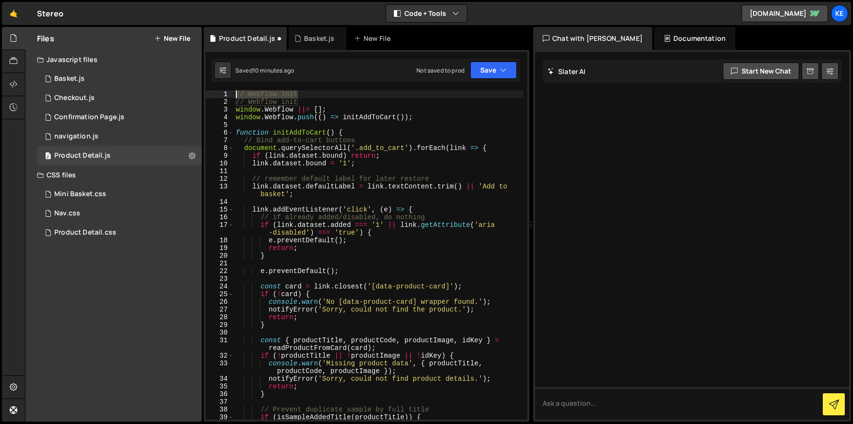
drag, startPoint x: 332, startPoint y: 91, endPoint x: 202, endPoint y: 90, distance: 129.7
click at [202, 90] on div "Files New File Javascript files 1 Basket.js 0 1 Checkout.js 0 1 Confirmation Pa…" at bounding box center [439, 224] width 828 height 395
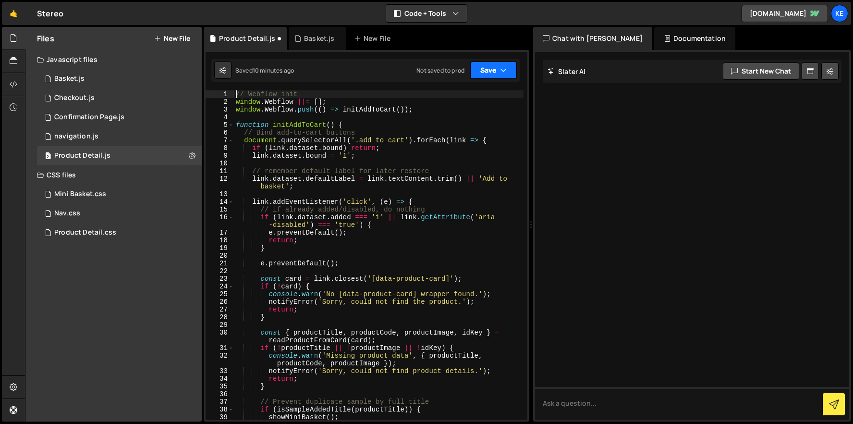
click at [505, 74] on icon "button" at bounding box center [503, 70] width 7 height 10
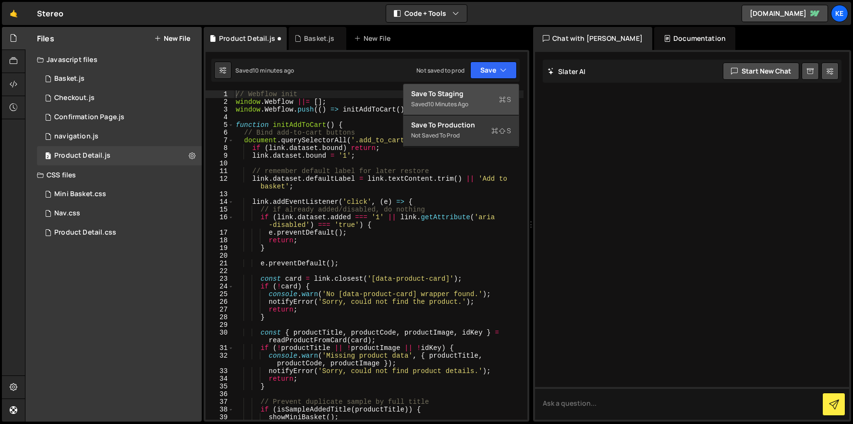
click at [484, 94] on div "Save to Staging S" at bounding box center [461, 94] width 100 height 10
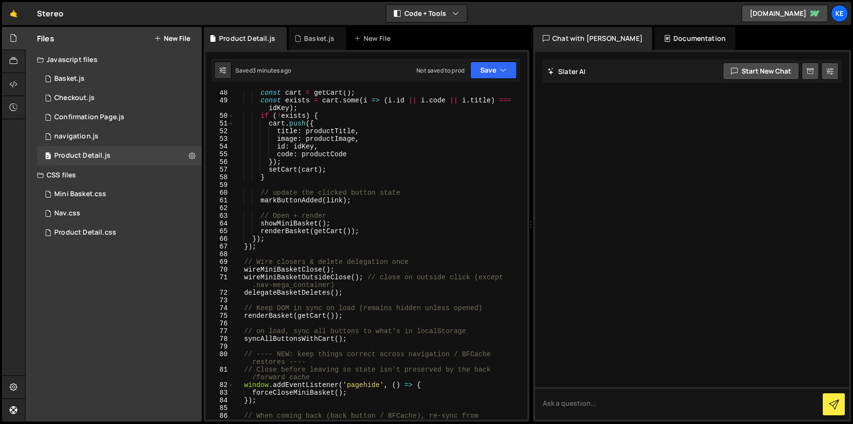
scroll to position [405, 0]
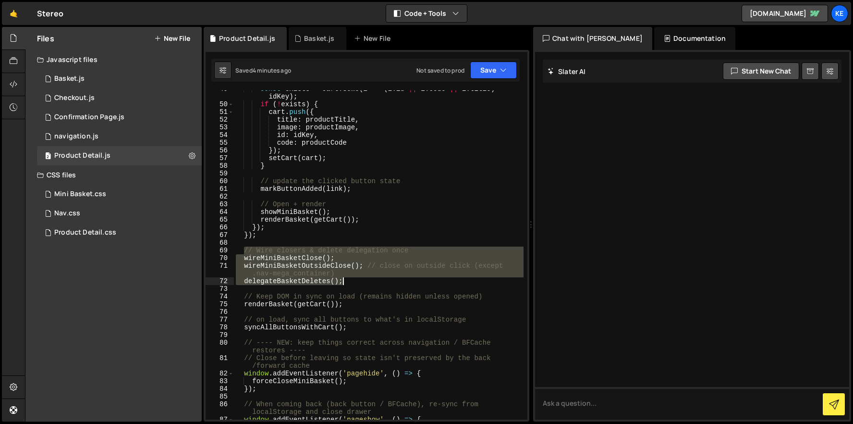
drag, startPoint x: 242, startPoint y: 251, endPoint x: 368, endPoint y: 280, distance: 128.8
click at [368, 280] on div "const exists = cart . some ( i => ( i . id || i . code || i . title ) === idKey…" at bounding box center [379, 261] width 290 height 352
click at [400, 238] on div "const exists = cart . some ( i => ( i . id || i . code || i . title ) === idKey…" at bounding box center [379, 261] width 290 height 352
drag, startPoint x: 245, startPoint y: 251, endPoint x: 354, endPoint y: 286, distance: 114.7
click at [354, 286] on div "const exists = cart . some ( i => ( i . id || i . code || i . title ) === idKey…" at bounding box center [379, 261] width 290 height 352
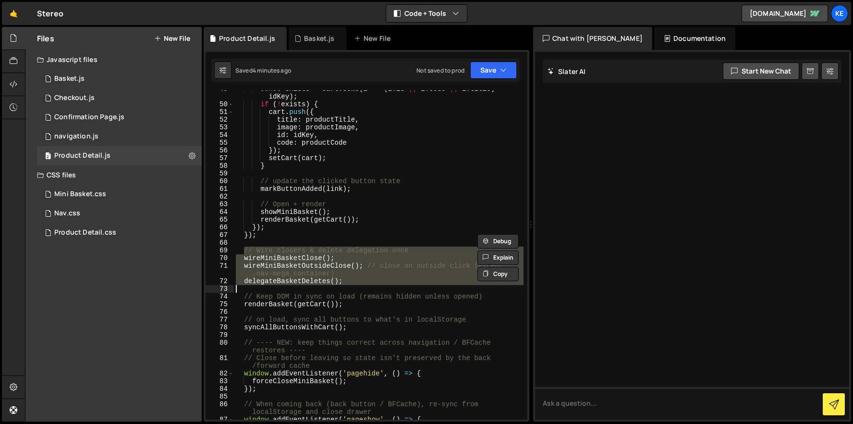
type textarea "delegateBasketDeletes();"
paste textarea
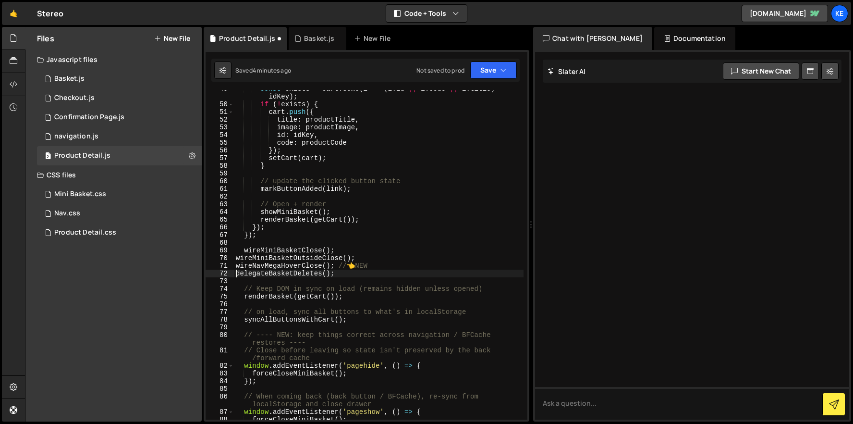
click at [236, 275] on div "const exists = cart . some ( i => ( i . id || i . code || i . title ) === idKey…" at bounding box center [379, 261] width 290 height 352
click at [236, 268] on div "const exists = cart . some ( i => ( i . id || i . code || i . title ) === idKey…" at bounding box center [379, 261] width 290 height 352
click at [234, 259] on div "const exists = cart . some ( i => ( i . id || i . code || i . title ) === idKey…" at bounding box center [379, 261] width 290 height 352
drag, startPoint x: 395, startPoint y: 268, endPoint x: 358, endPoint y: 267, distance: 37.0
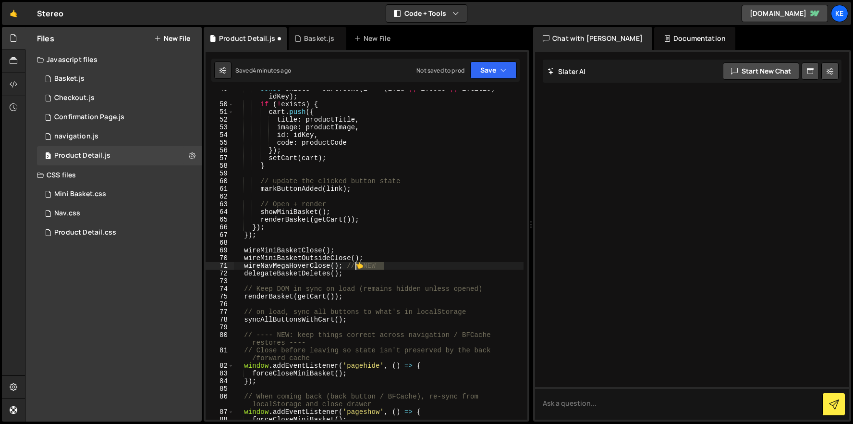
click at [358, 267] on div "const exists = cart . some ( i => ( i . id || i . code || i . title ) === idKey…" at bounding box center [379, 261] width 290 height 352
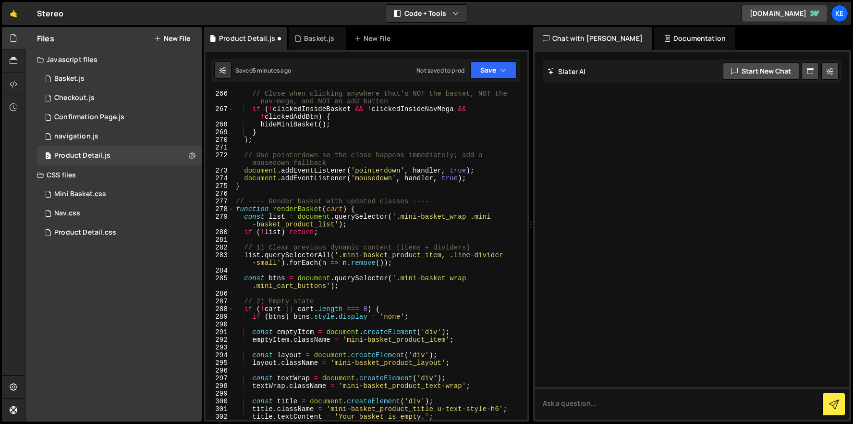
scroll to position [1995, 0]
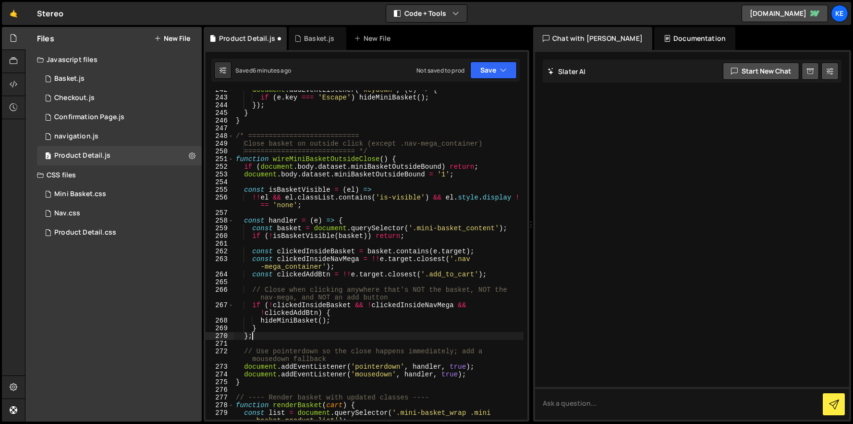
click at [280, 338] on div "document . addEventListener ( 'keydown' , ( e ) => { if ( e . key === 'Escape' …" at bounding box center [379, 262] width 290 height 352
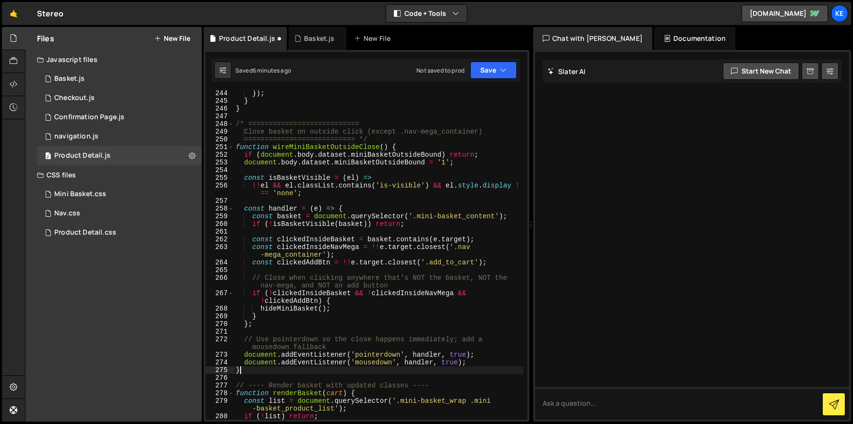
click at [255, 373] on div "}) ; } } /* =========================== Close basket on outside click (except .…" at bounding box center [379, 261] width 290 height 345
type textarea "}"
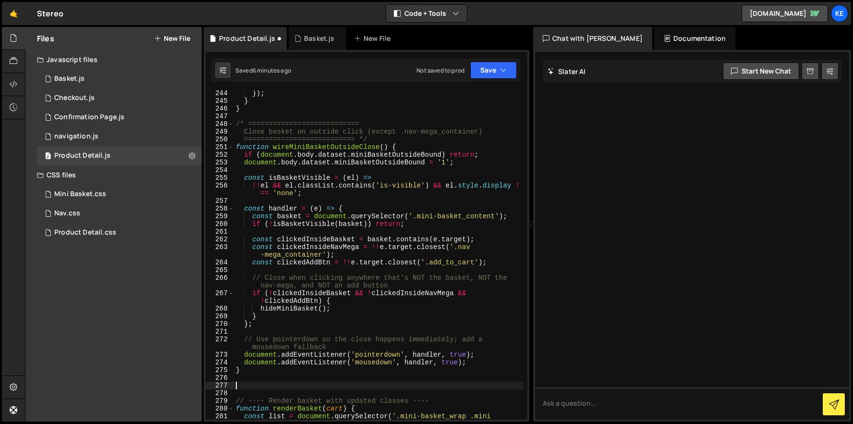
paste textarea "}"
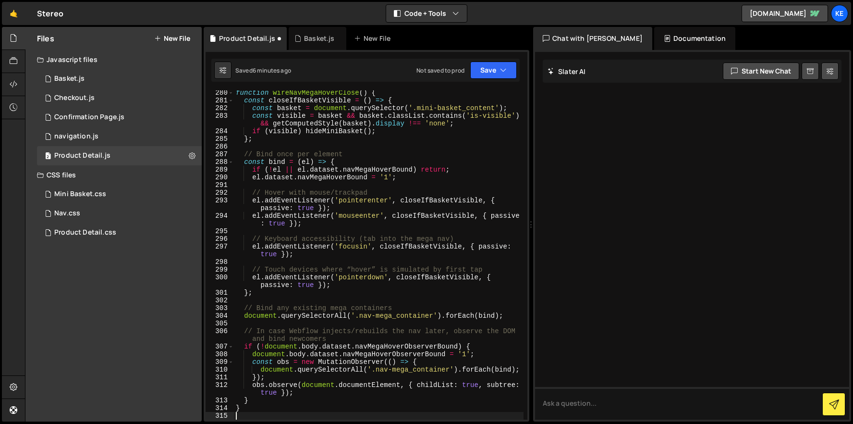
scroll to position [2323, 0]
click at [491, 72] on button "Save" at bounding box center [493, 70] width 47 height 17
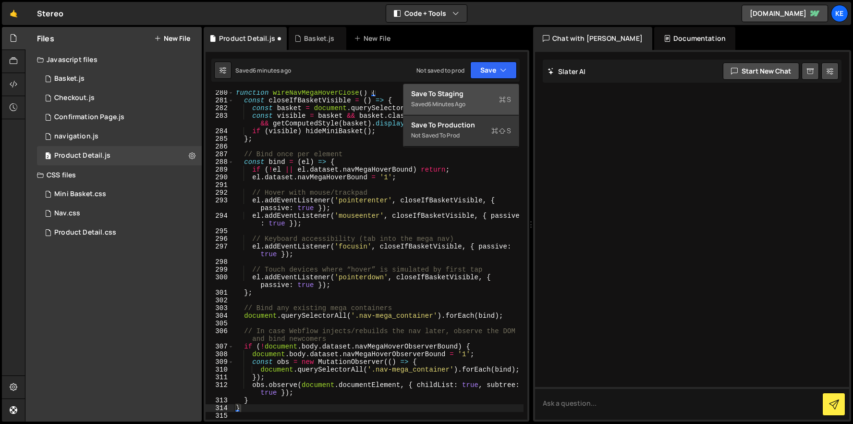
click at [448, 97] on div "Save to Staging S" at bounding box center [461, 94] width 100 height 10
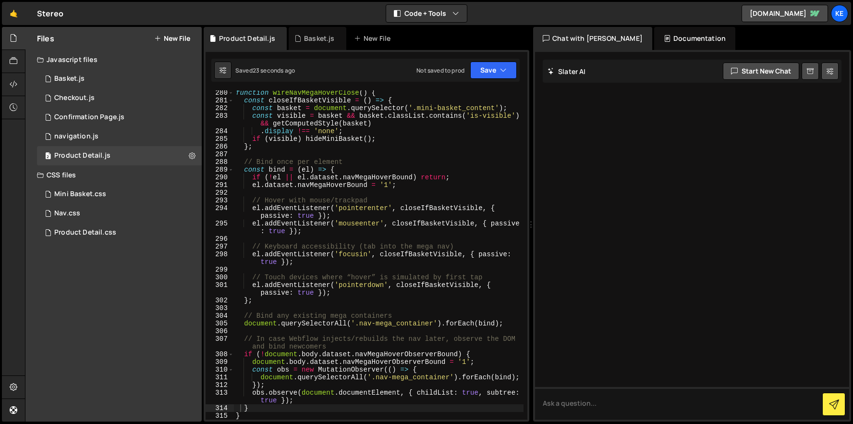
scroll to position [4252, 0]
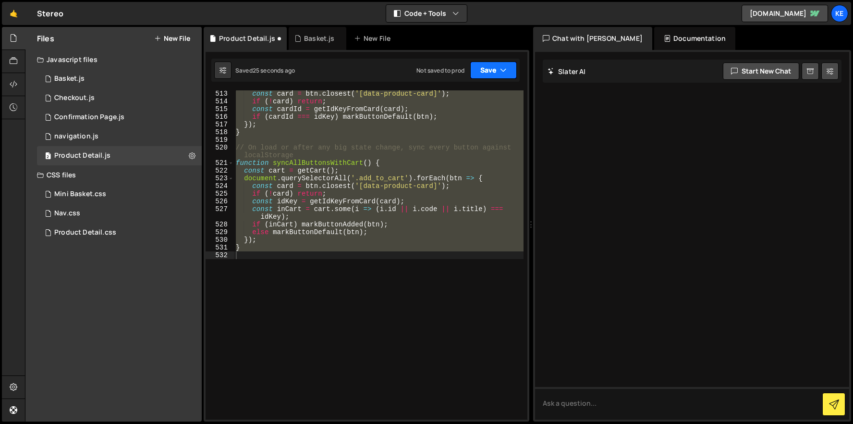
click at [487, 75] on button "Save" at bounding box center [493, 70] width 47 height 17
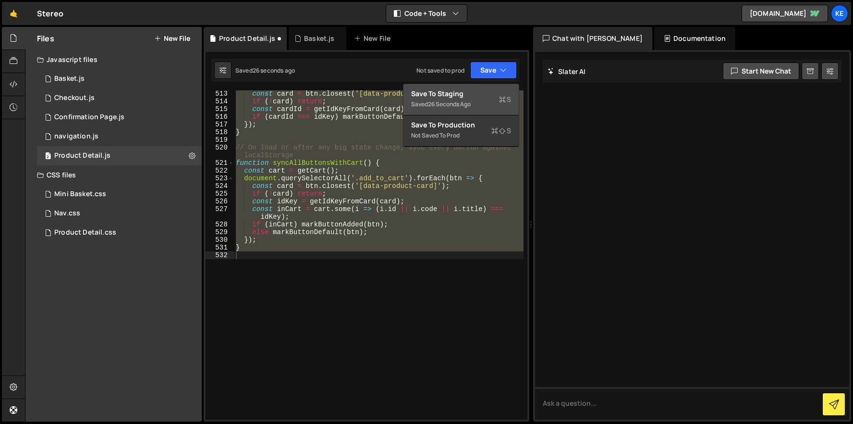
click at [466, 93] on div "Save to Staging S" at bounding box center [461, 94] width 100 height 10
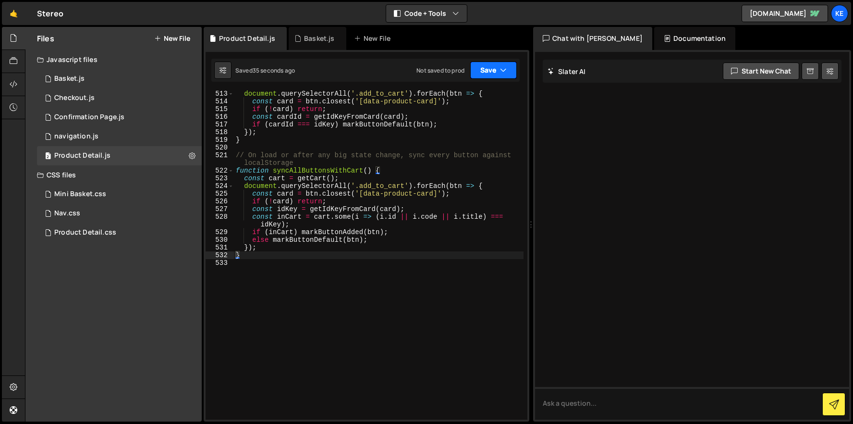
click at [494, 71] on button "Save" at bounding box center [493, 70] width 47 height 17
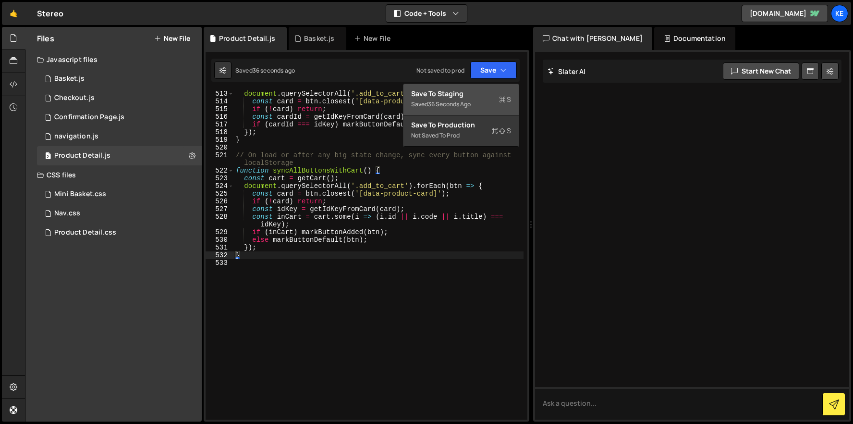
click at [457, 104] on div "36 seconds ago" at bounding box center [449, 104] width 43 height 8
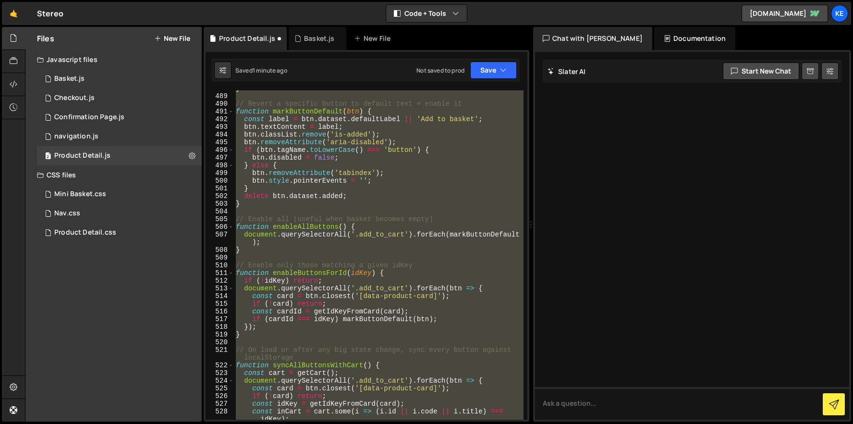
scroll to position [3886, 0]
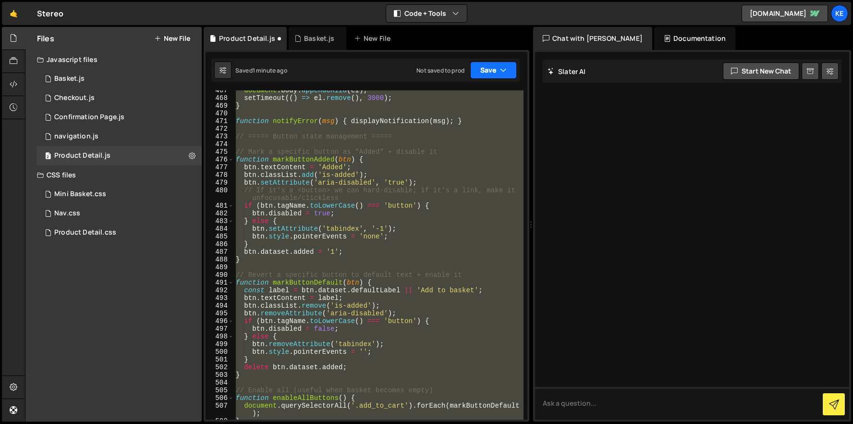
click at [486, 72] on button "Save" at bounding box center [493, 70] width 47 height 17
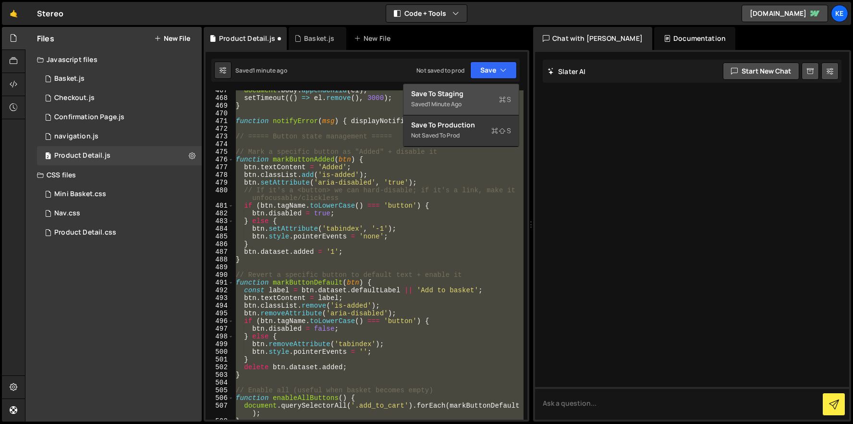
click at [482, 97] on div "Save to Staging S" at bounding box center [461, 94] width 100 height 10
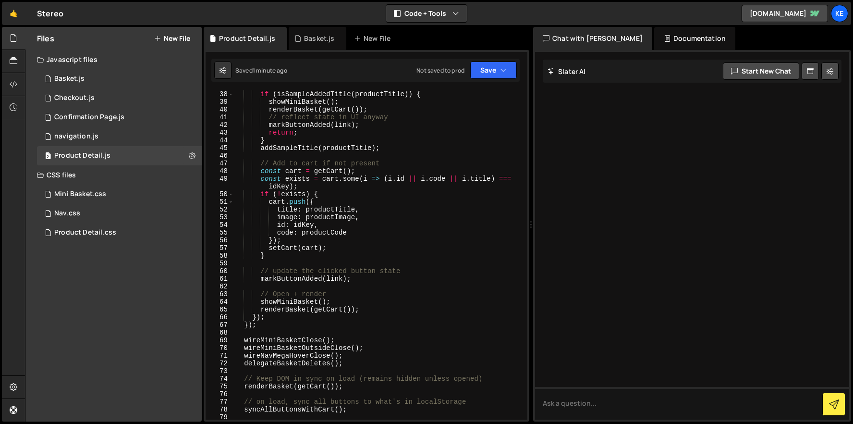
scroll to position [439, 0]
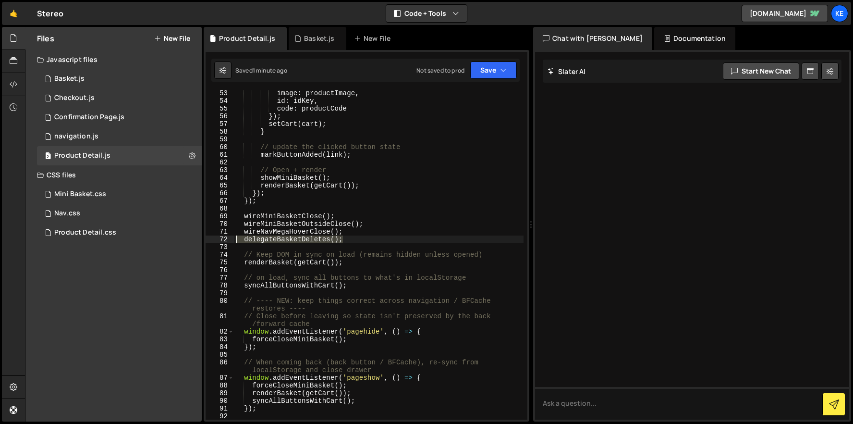
drag, startPoint x: 353, startPoint y: 239, endPoint x: 202, endPoint y: 243, distance: 150.9
click at [202, 243] on div "Files New File Javascript files 1 Basket.js 0 1 Checkout.js 0 1 Confirmation Pa…" at bounding box center [439, 224] width 828 height 395
drag, startPoint x: 371, startPoint y: 232, endPoint x: 221, endPoint y: 229, distance: 150.4
click at [221, 229] on div "delegateBasketDeletes(); 53 54 55 56 57 58 59 60 61 62 63 64 65 66 67 68 69 70 …" at bounding box center [367, 254] width 322 height 329
type textarea "wireNavMegaHoverClose();"
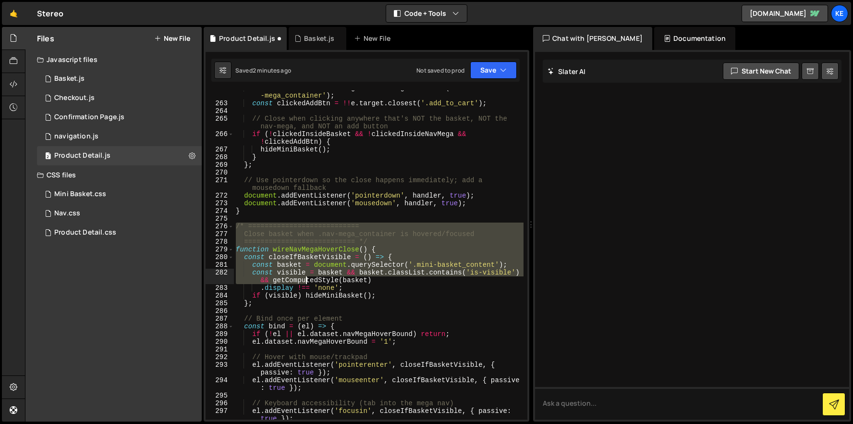
scroll to position [2275, 0]
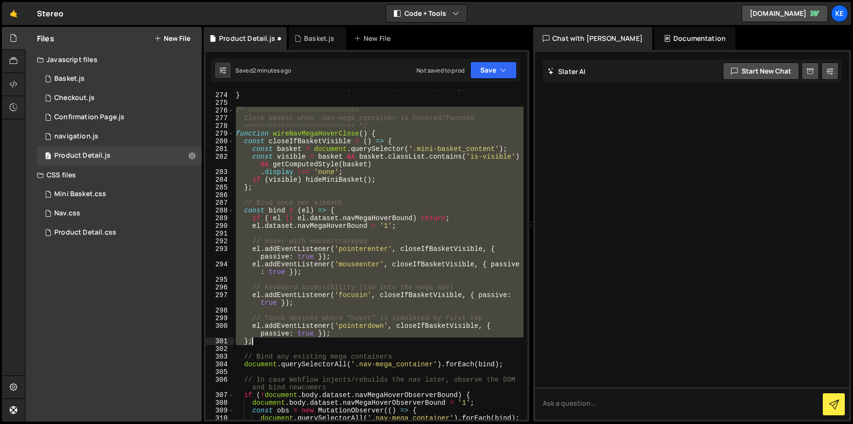
drag, startPoint x: 236, startPoint y: 228, endPoint x: 319, endPoint y: 344, distance: 142.7
click at [319, 344] on div "document . addEventListener ( 'mousedown' , handler , true ) ; } /* ===========…" at bounding box center [379, 256] width 290 height 345
type textarea "el.addEventListener('pointerdown', closeIfBasketVisible, { passive: true }); };"
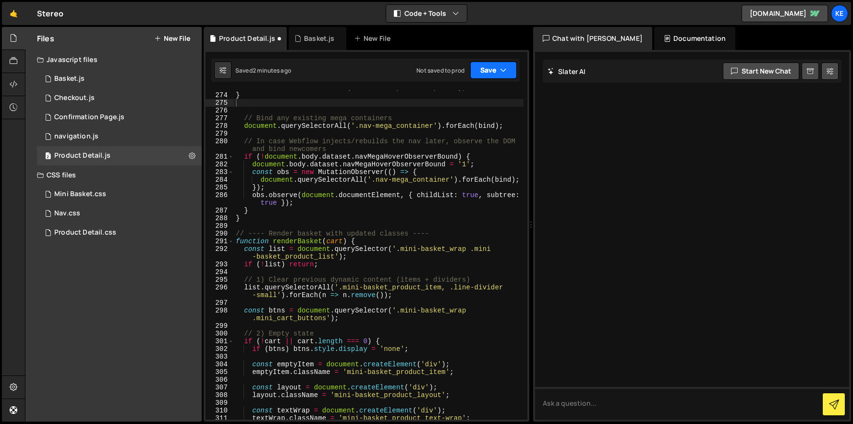
click at [488, 74] on button "Save" at bounding box center [493, 70] width 47 height 17
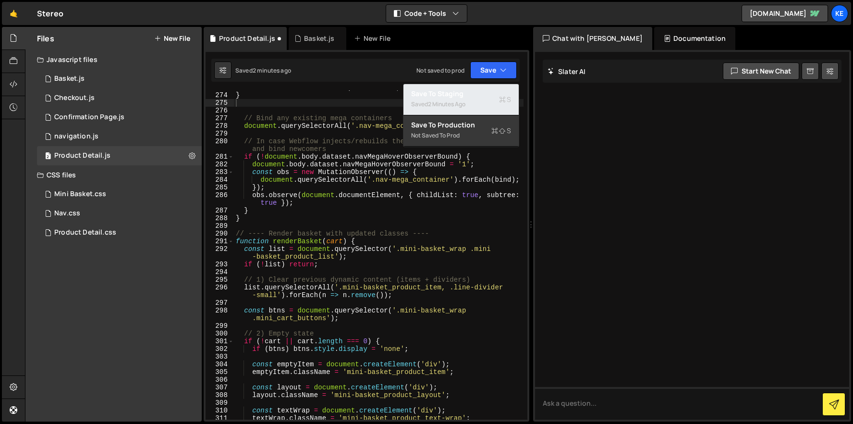
click at [471, 101] on div "Saved 2 minutes ago" at bounding box center [461, 104] width 100 height 12
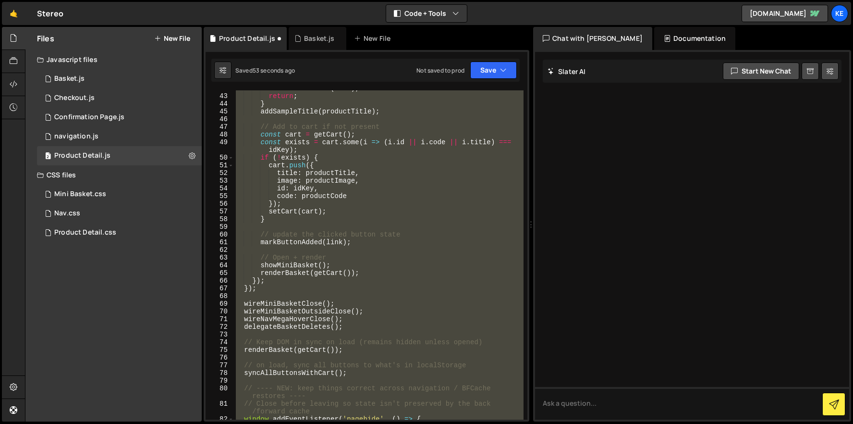
scroll to position [352, 0]
click at [436, 218] on div "markButtonAdded ( link ) ; return ; } addSampleTitle ( productTitle ) ; // Add …" at bounding box center [379, 254] width 290 height 329
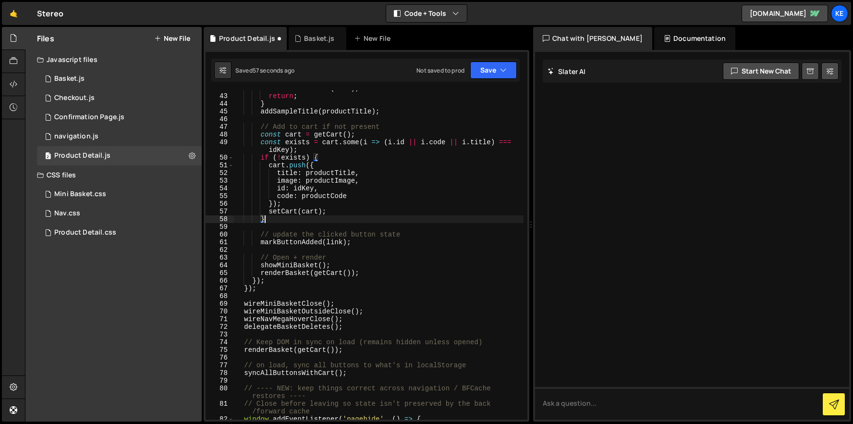
type textarea "}"
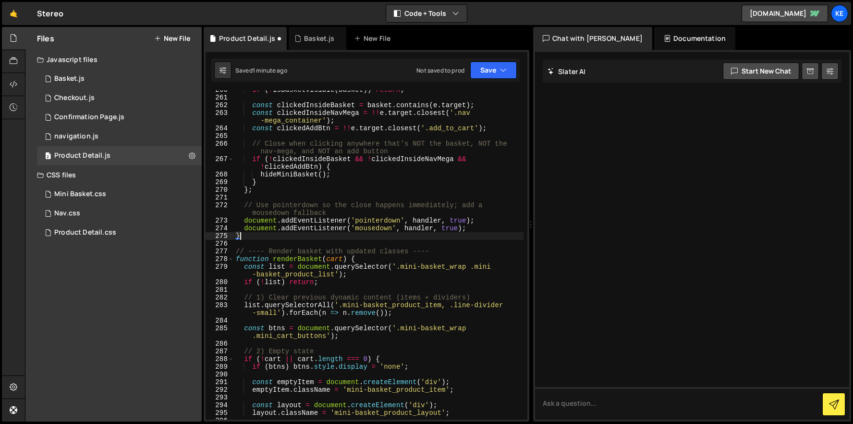
scroll to position [412, 0]
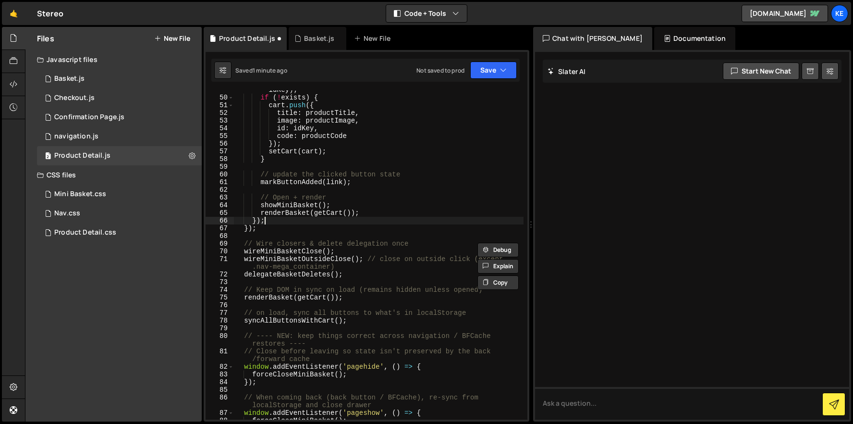
click at [436, 218] on div "const exists = cart . some ( i => ( i . id || i . code || i . title ) === idKey…" at bounding box center [379, 254] width 290 height 352
type textarea "});"
click at [495, 71] on button "Save" at bounding box center [493, 70] width 47 height 17
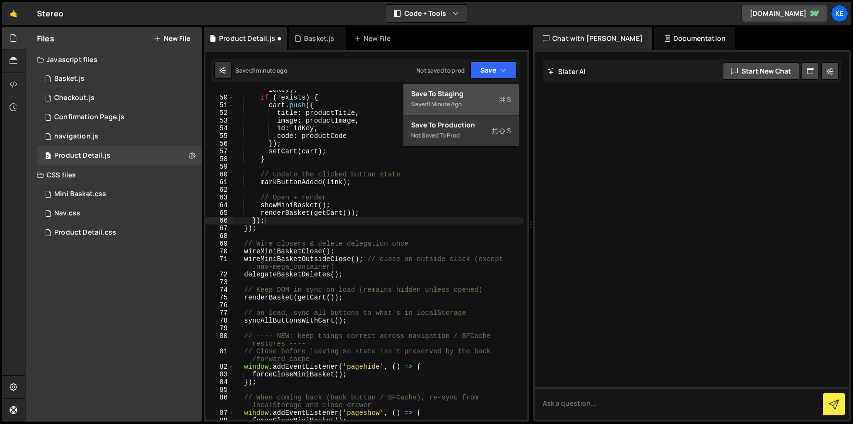
click at [471, 102] on div "Saved 1 minute ago" at bounding box center [461, 104] width 100 height 12
